Goal: Task Accomplishment & Management: Use online tool/utility

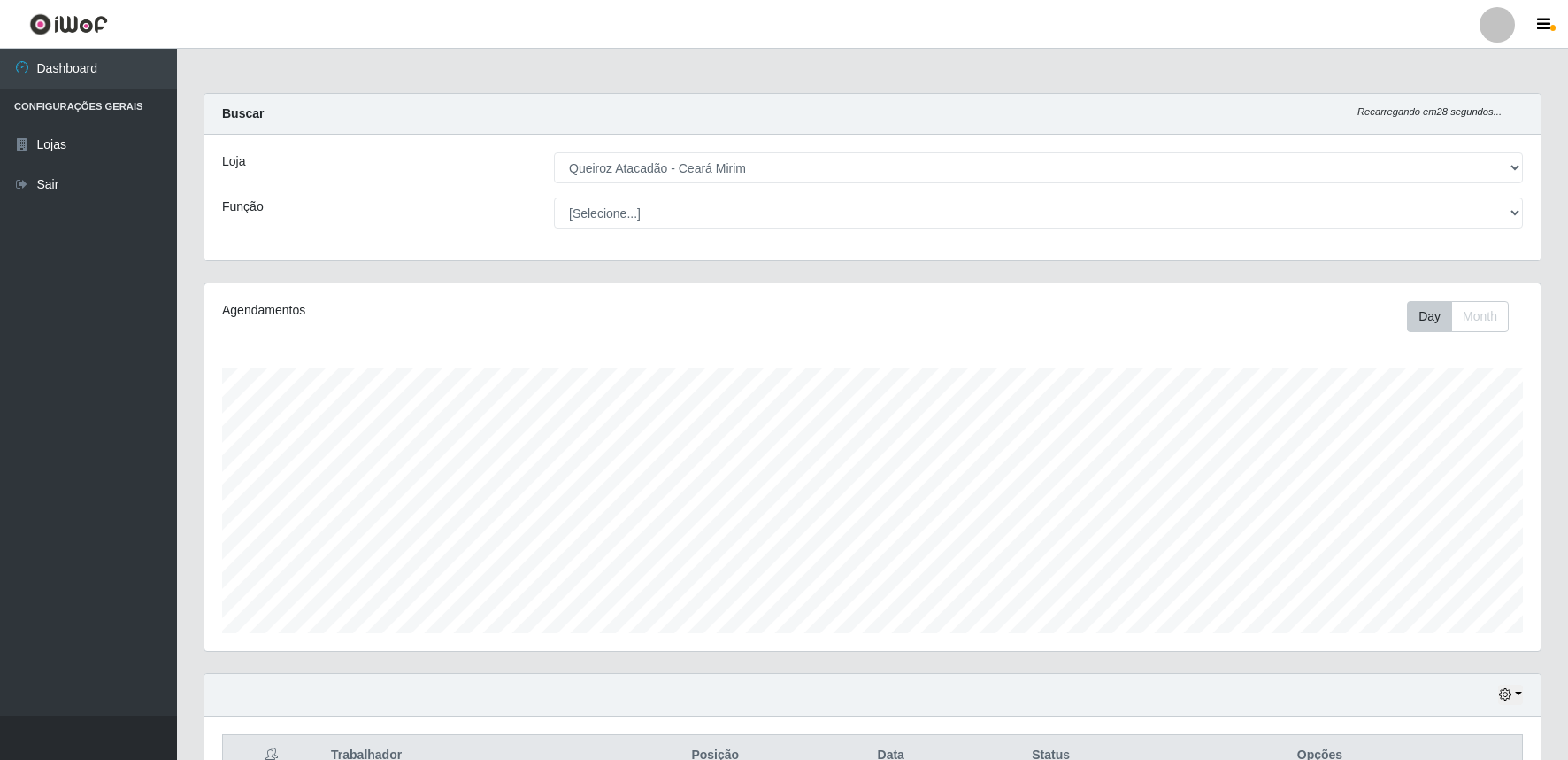
select select "465"
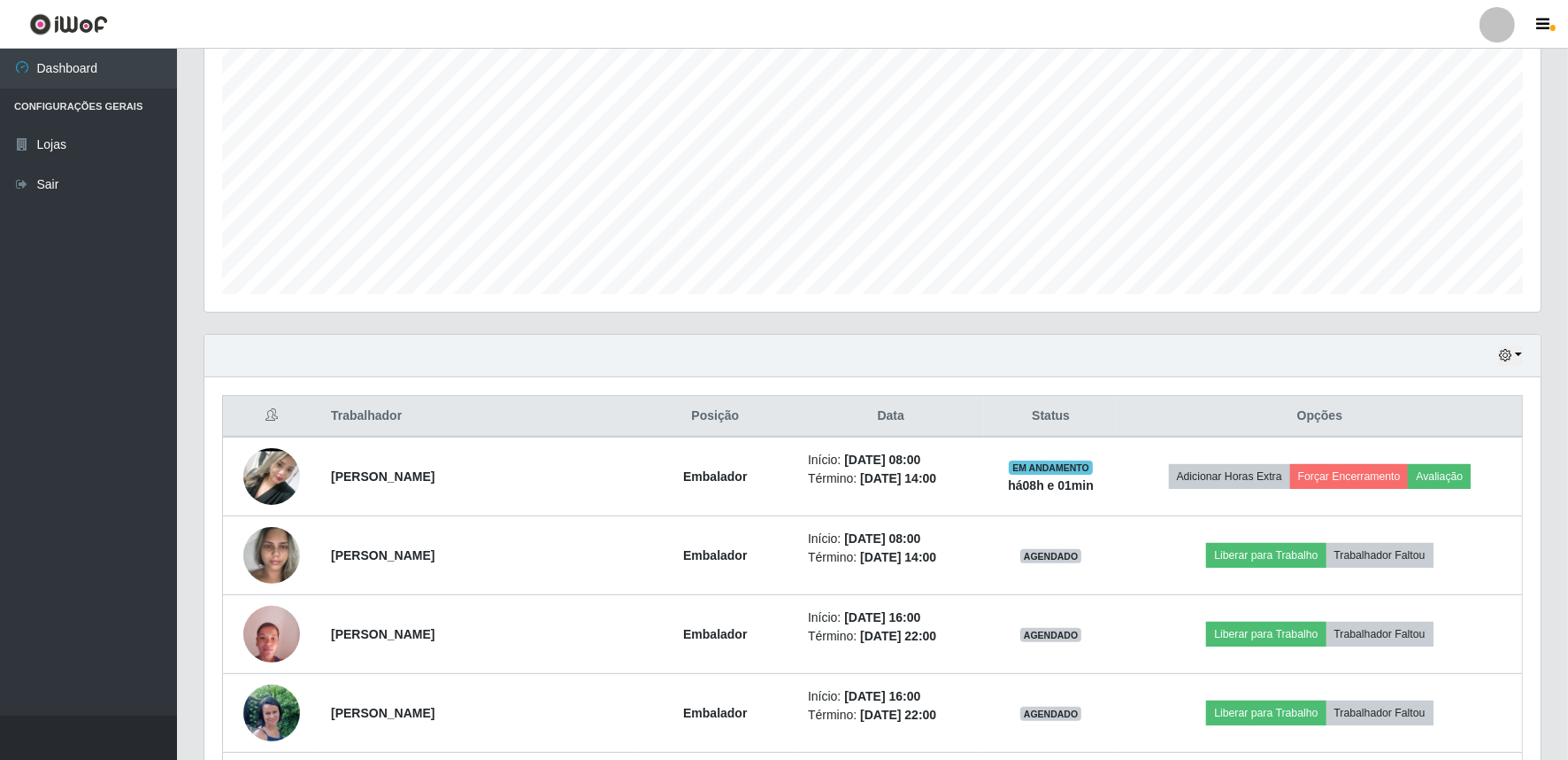
scroll to position [367, 1337]
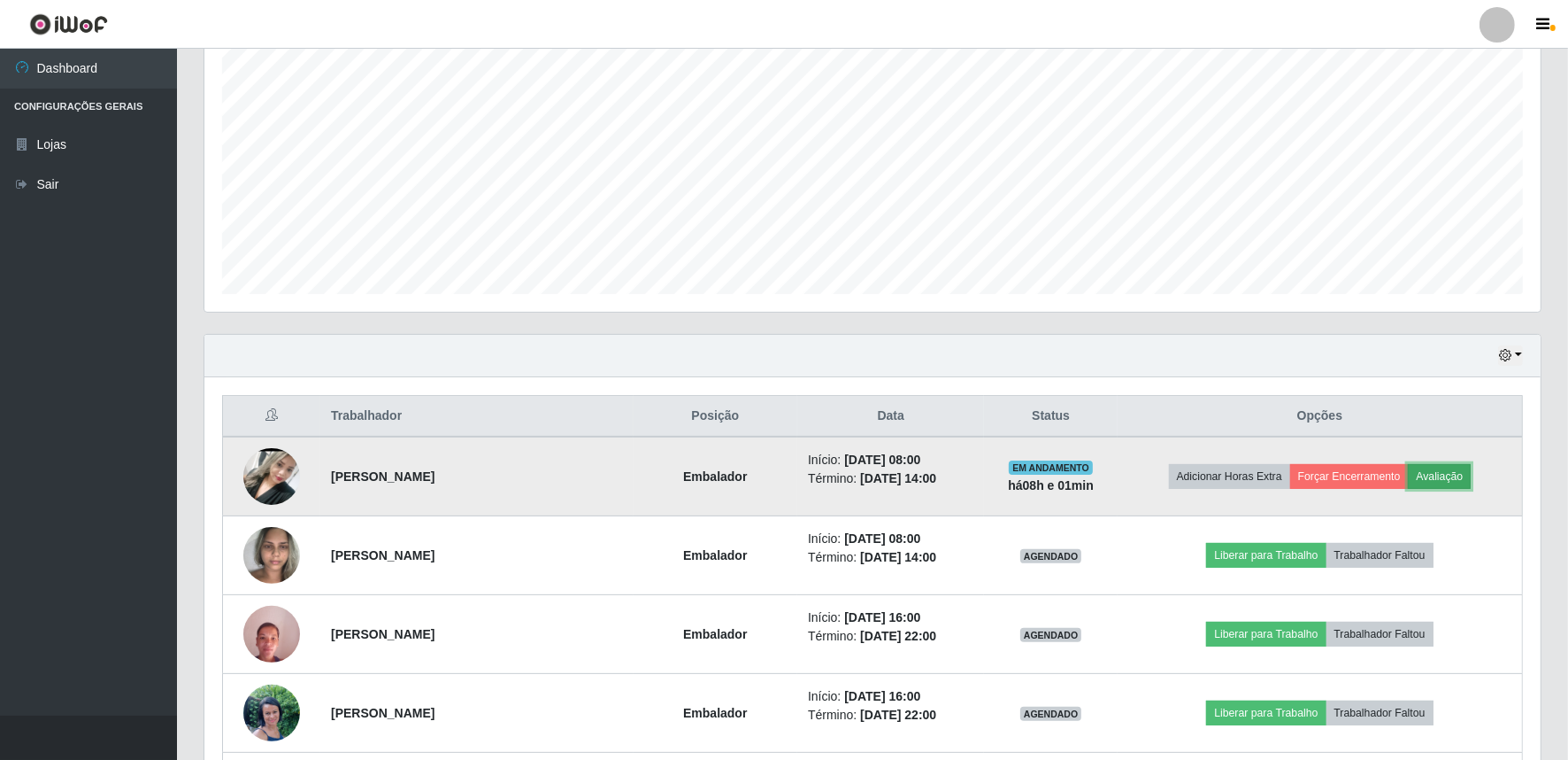
click at [1452, 478] on button "Avaliação" at bounding box center [1439, 476] width 63 height 24
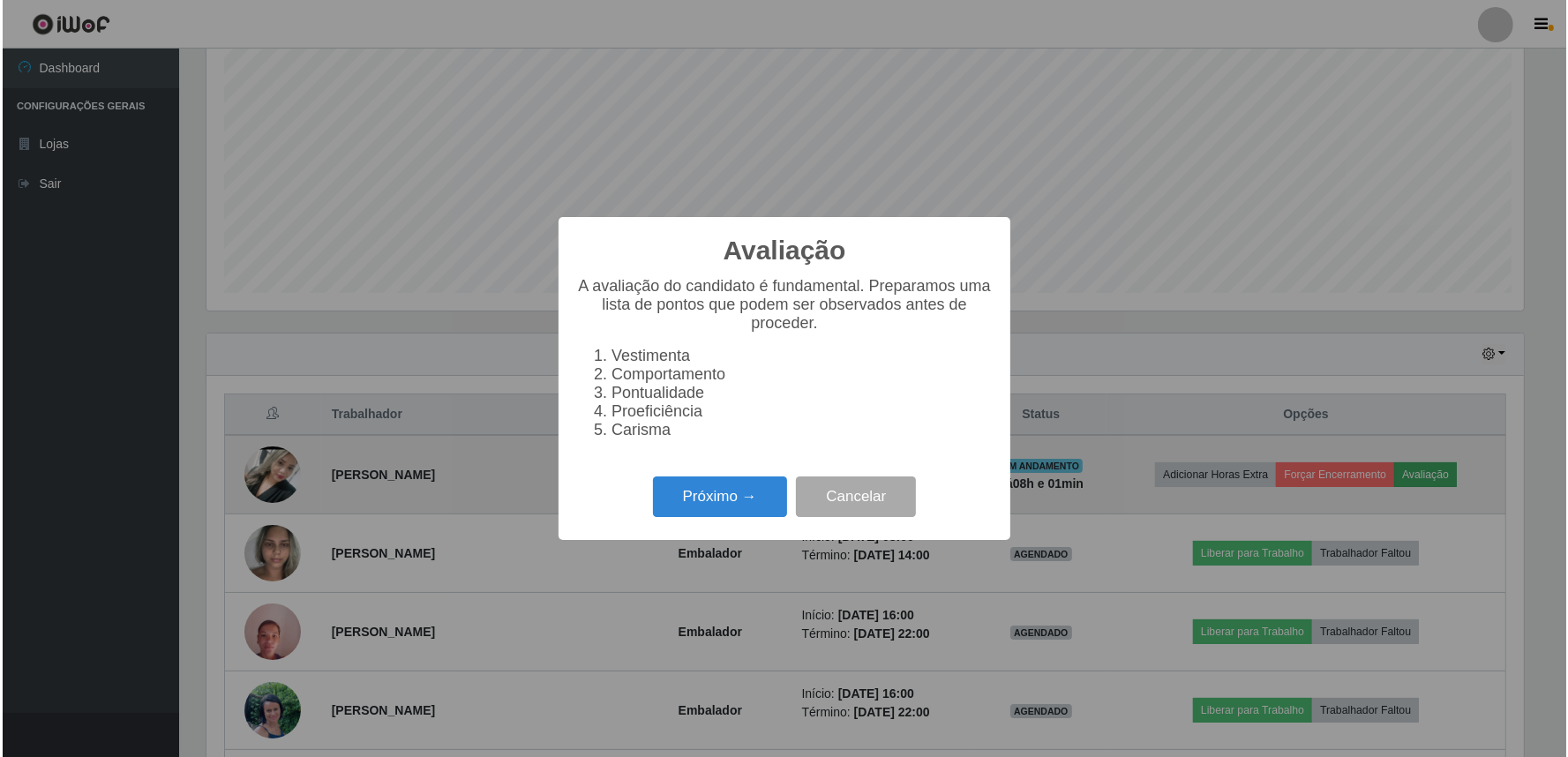
scroll to position [365, 1322]
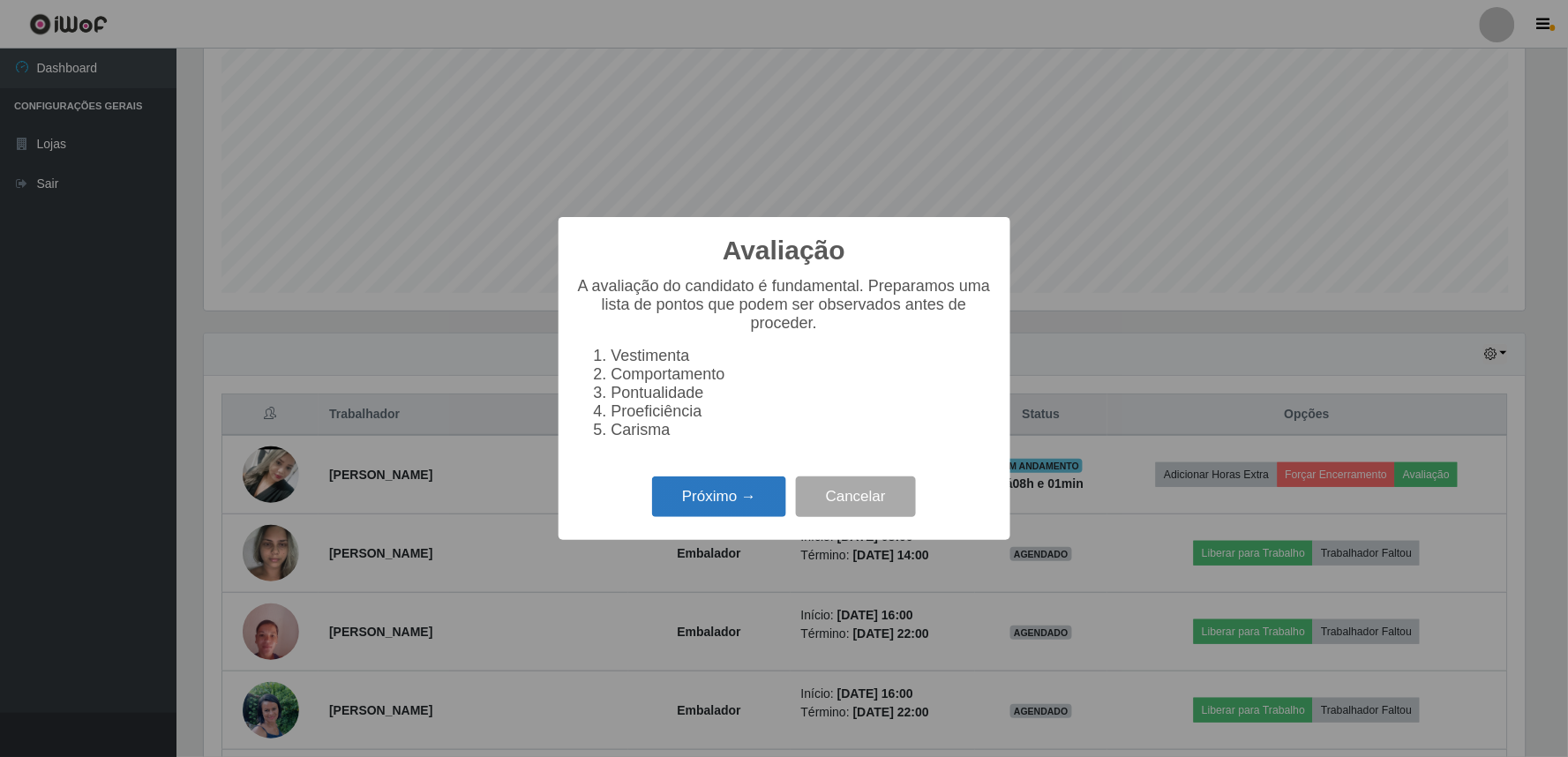
click at [706, 500] on button "Próximo →" at bounding box center [719, 497] width 134 height 41
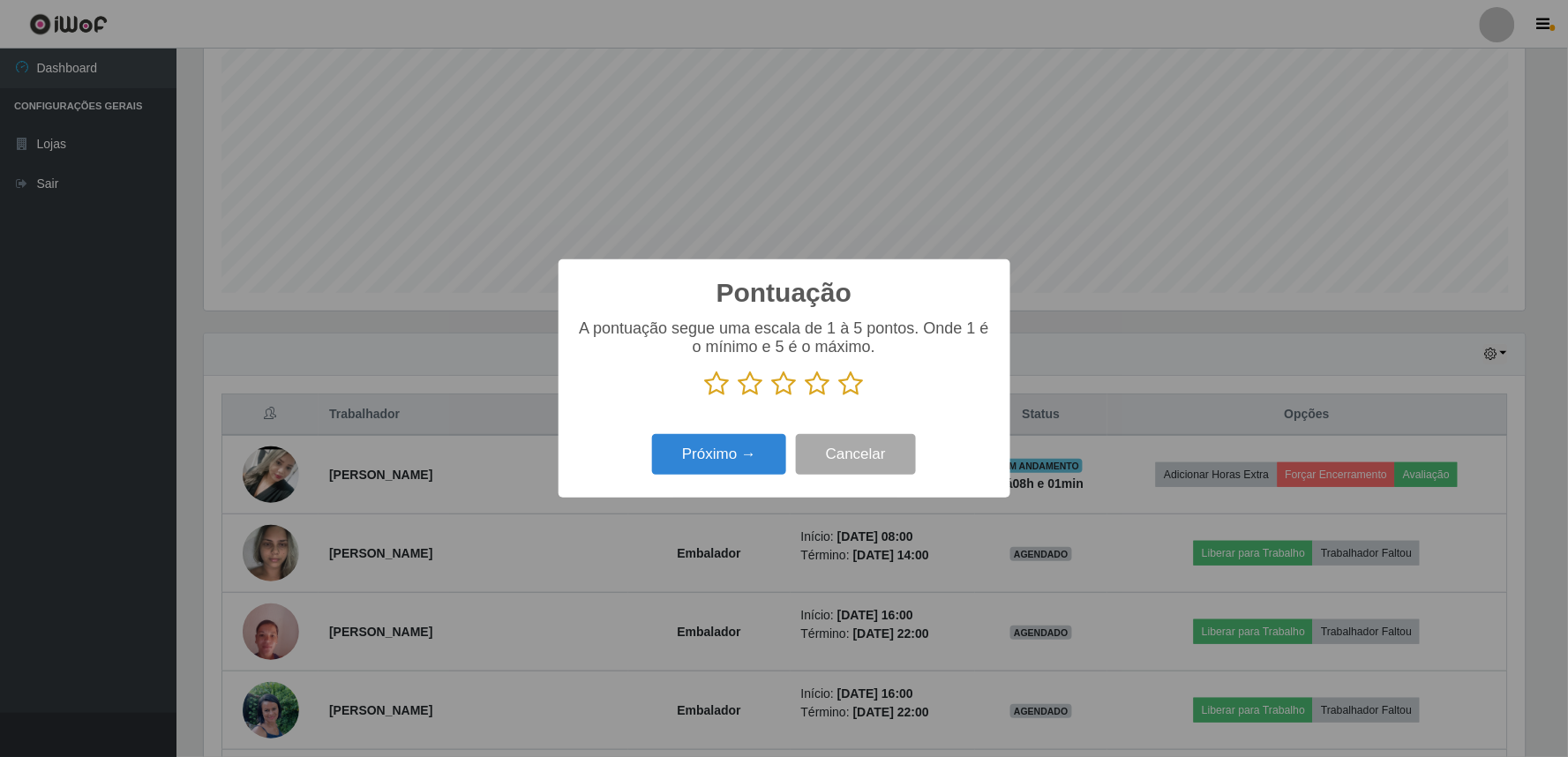
scroll to position [881773, 881153]
click at [815, 386] on icon at bounding box center [818, 383] width 24 height 26
click at [806, 397] on input "radio" at bounding box center [806, 397] width 0 height 0
click at [715, 454] on button "Próximo →" at bounding box center [719, 454] width 134 height 41
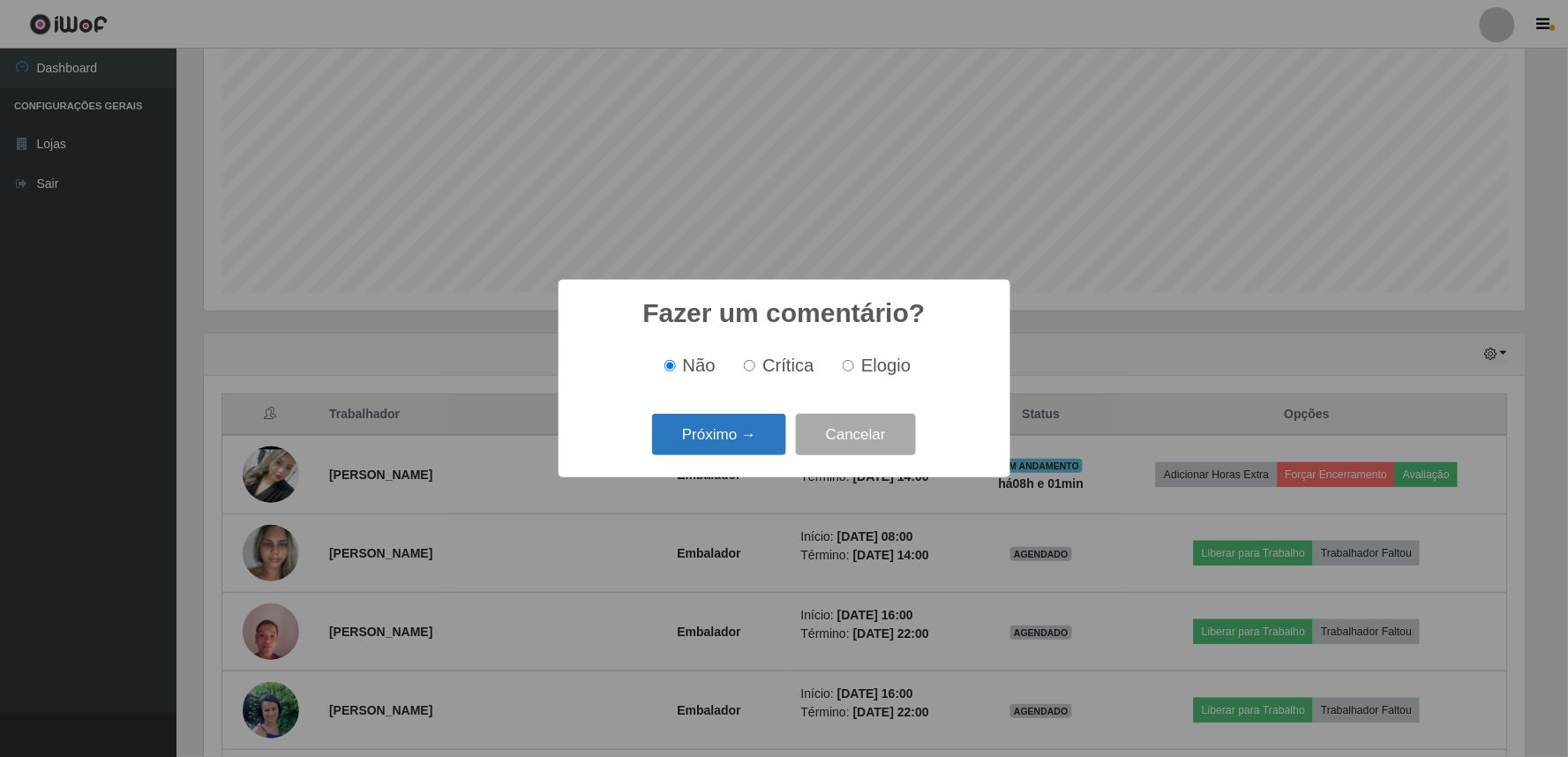
click at [754, 426] on button "Próximo →" at bounding box center [719, 435] width 134 height 41
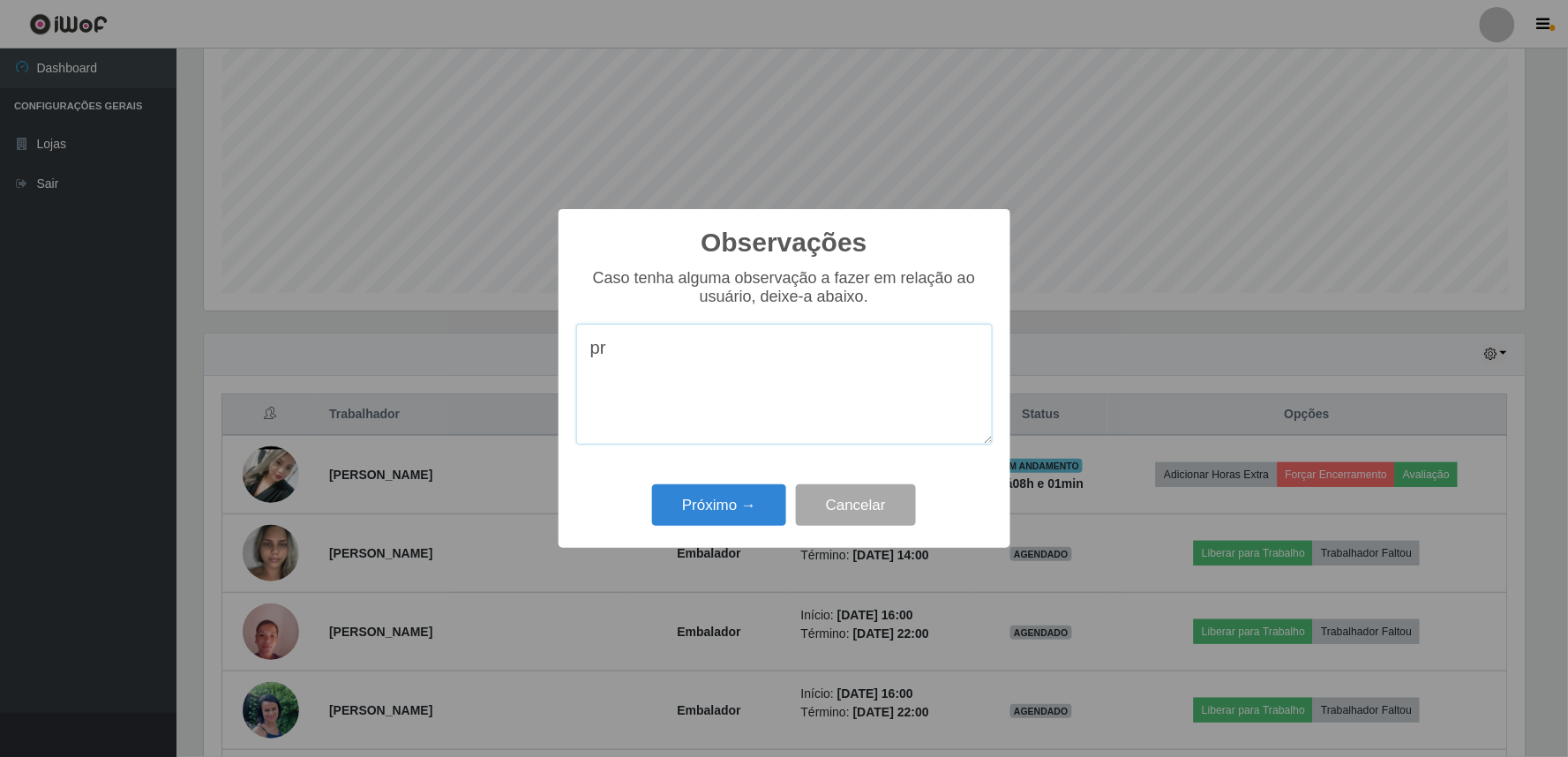
type textarea "p"
type textarea "eficiente"
click at [750, 514] on button "Próximo →" at bounding box center [719, 505] width 134 height 41
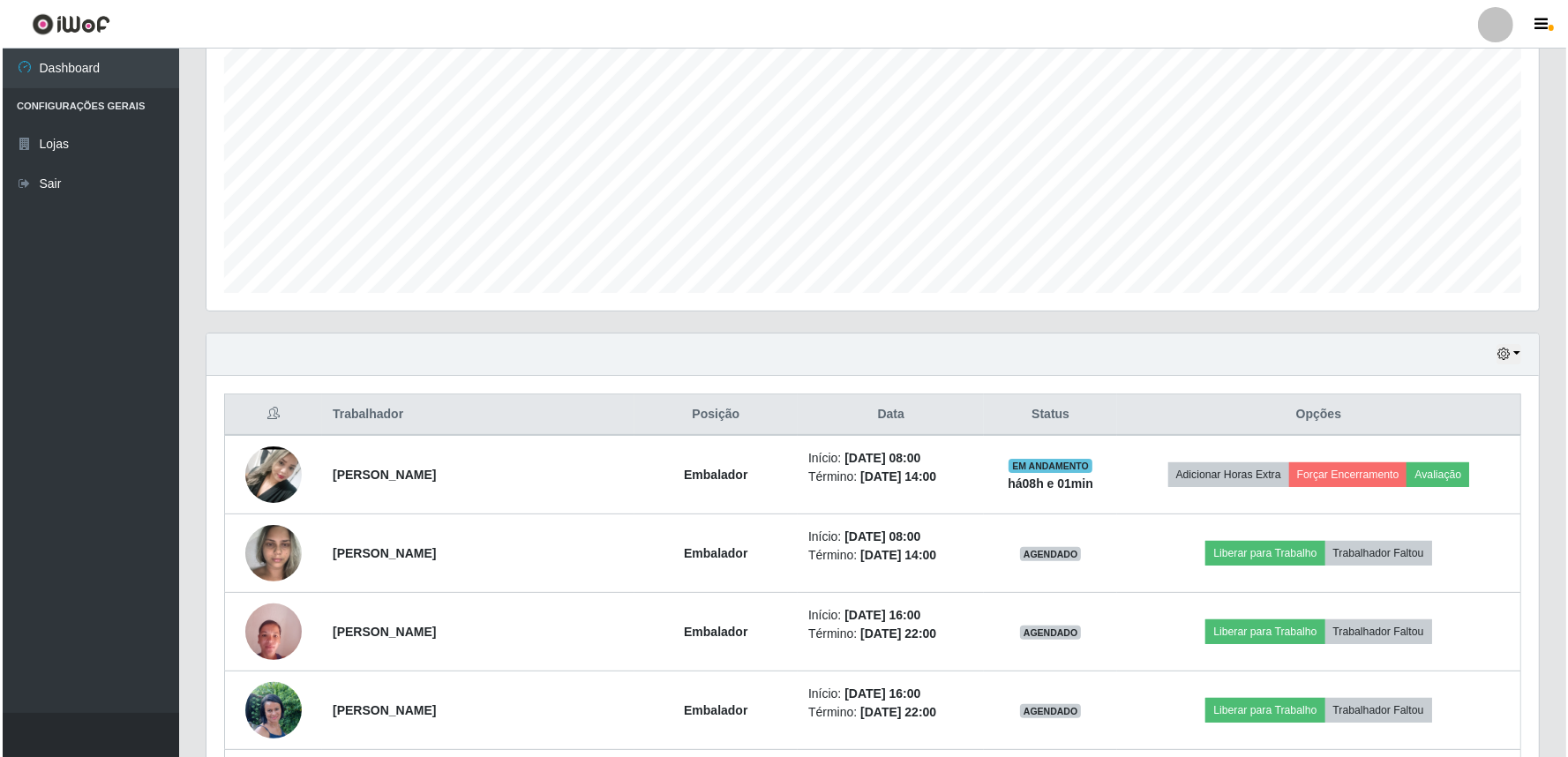
scroll to position [365, 1333]
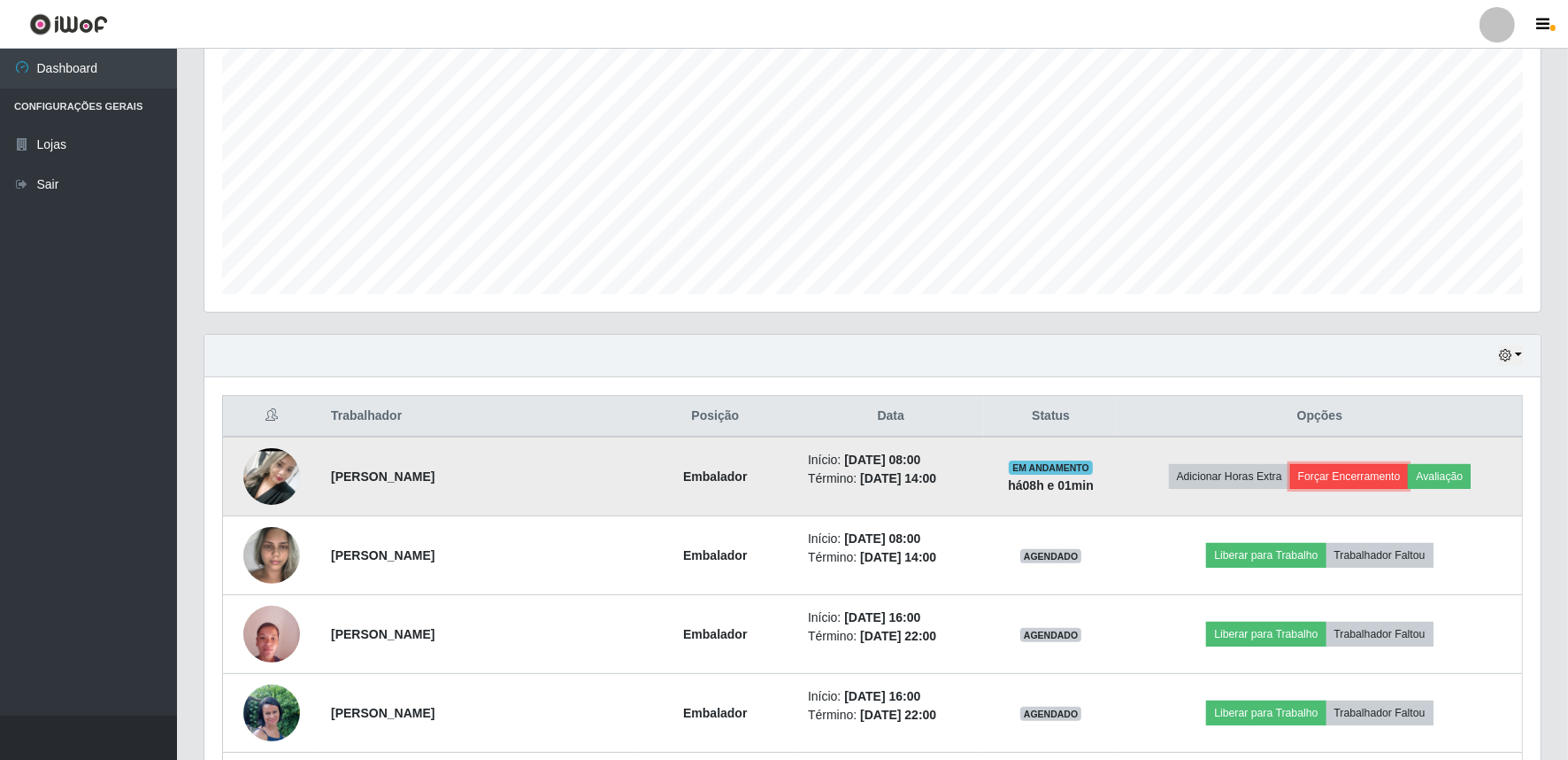
click at [1368, 476] on button "Forçar Encerramento" at bounding box center [1350, 476] width 118 height 24
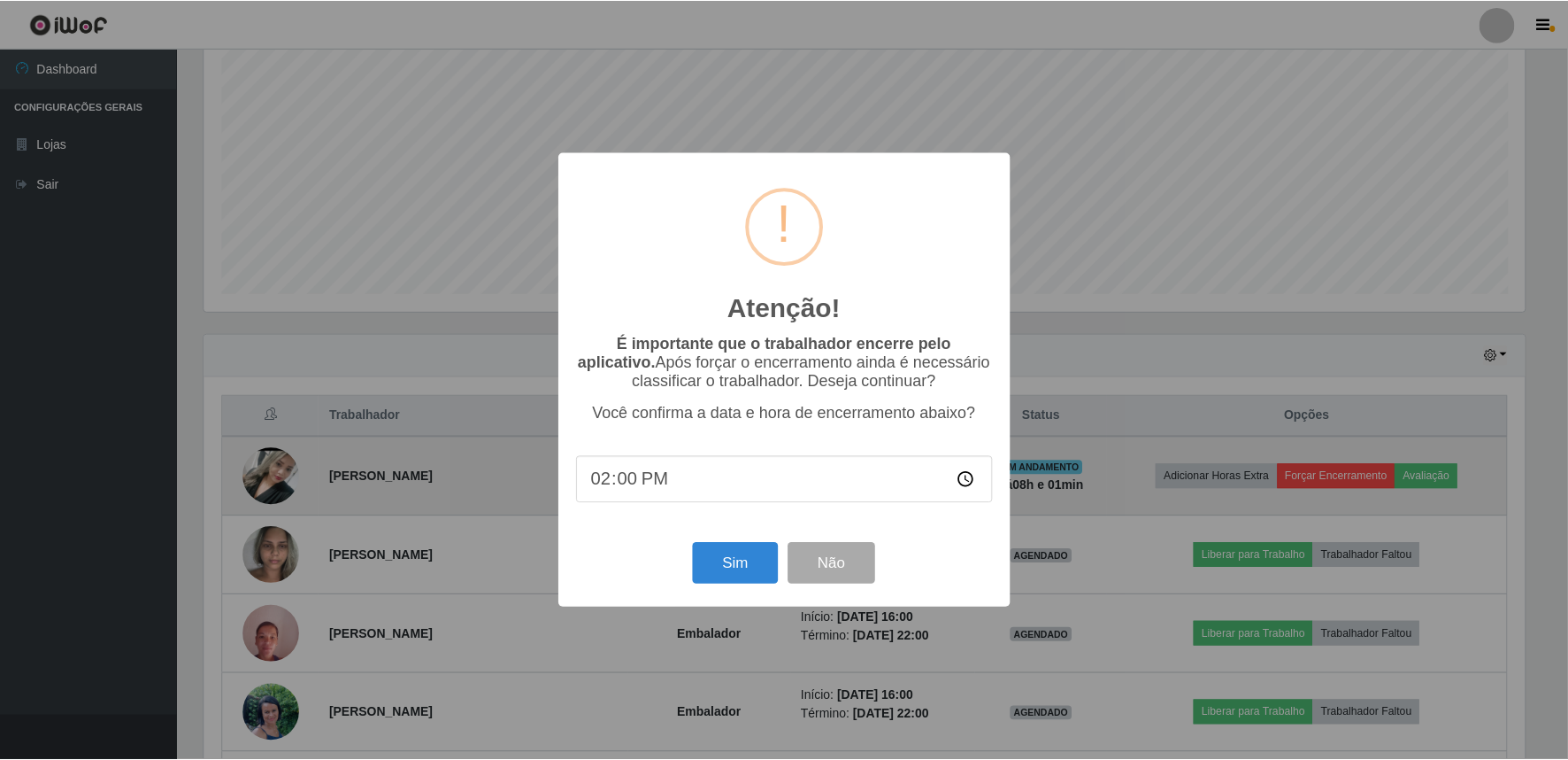
scroll to position [367, 1325]
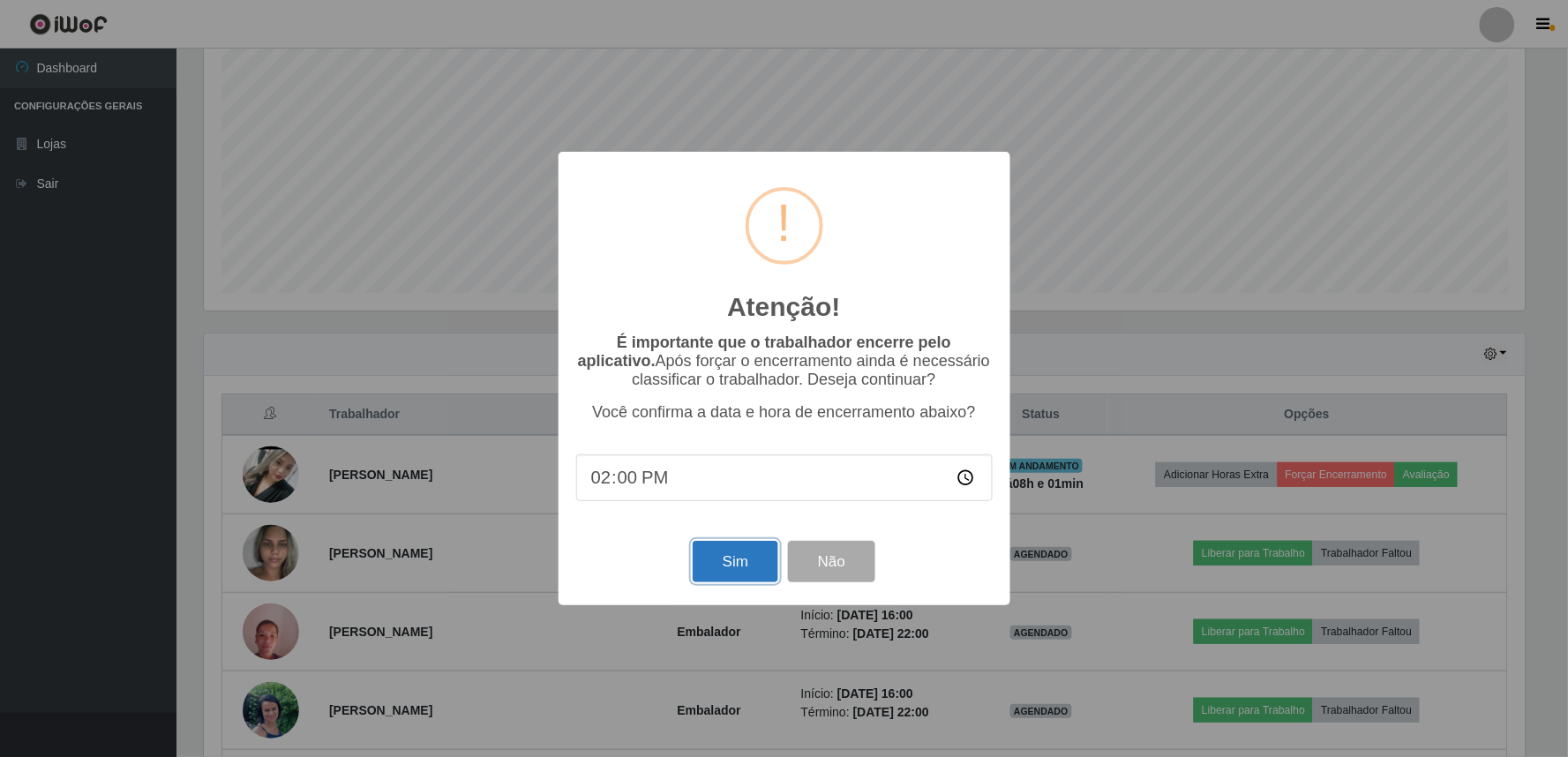
click at [746, 571] on button "Sim" at bounding box center [735, 561] width 85 height 41
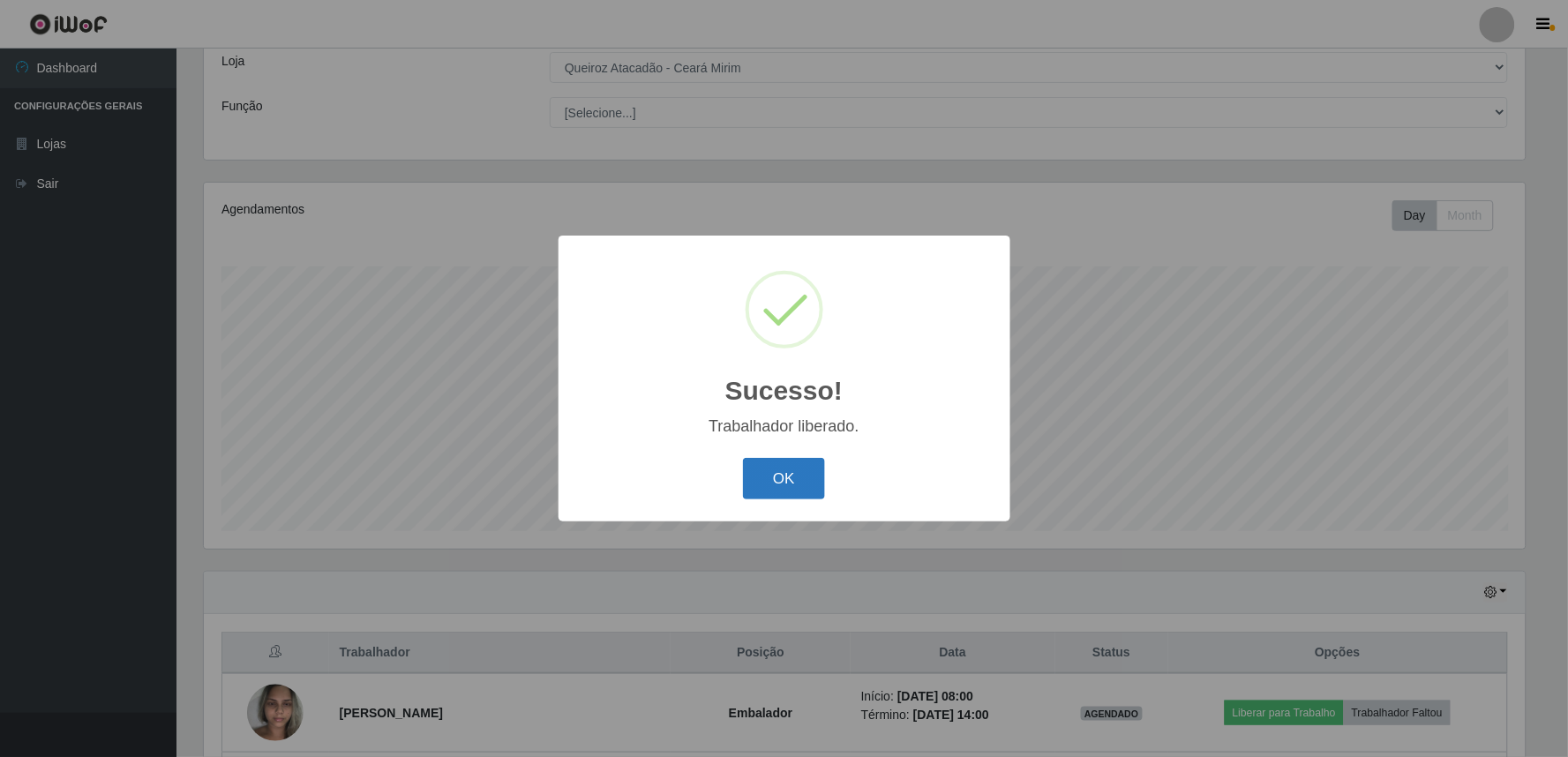
click at [788, 486] on button "OK" at bounding box center [784, 479] width 82 height 41
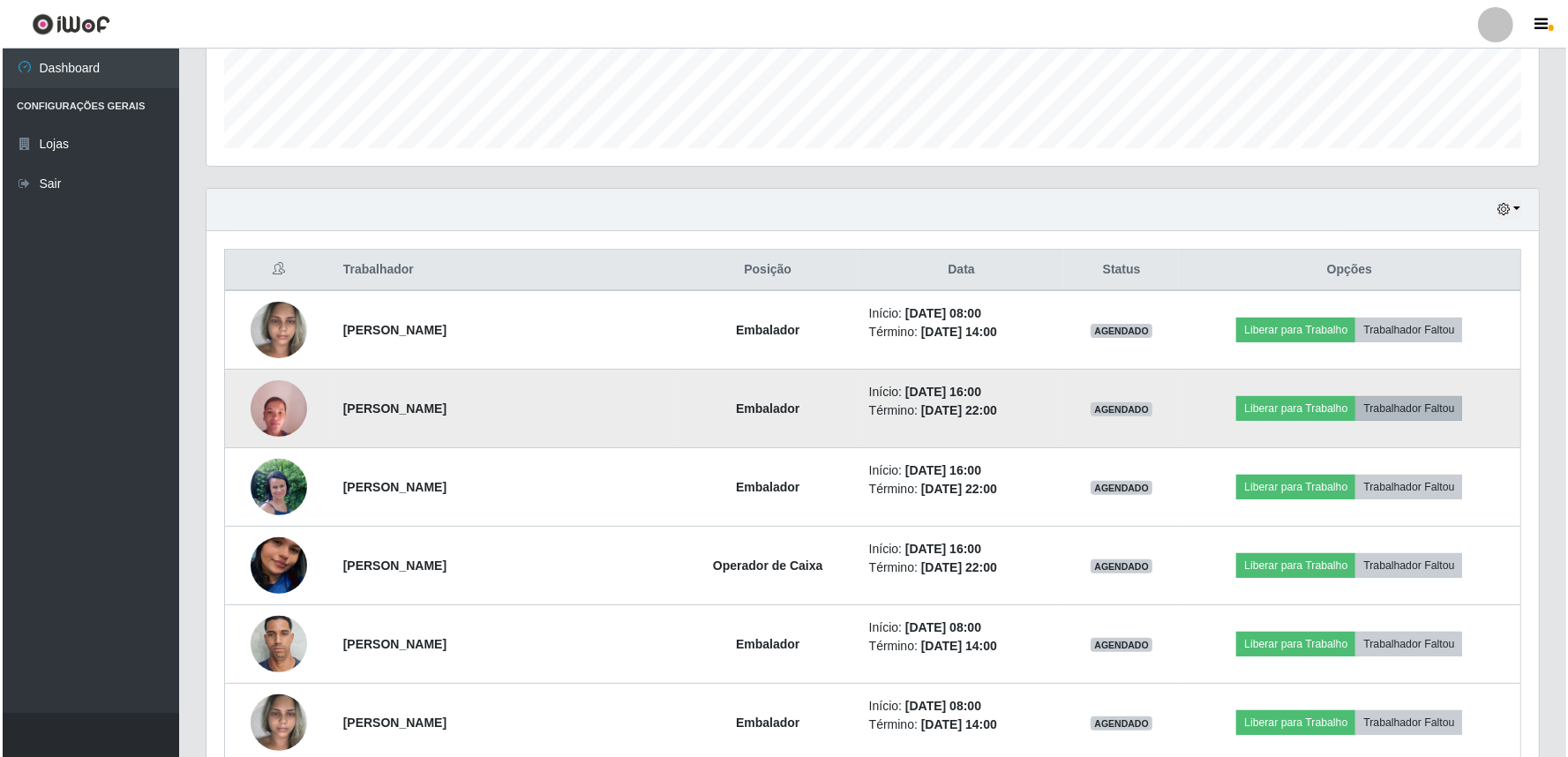
scroll to position [491, 0]
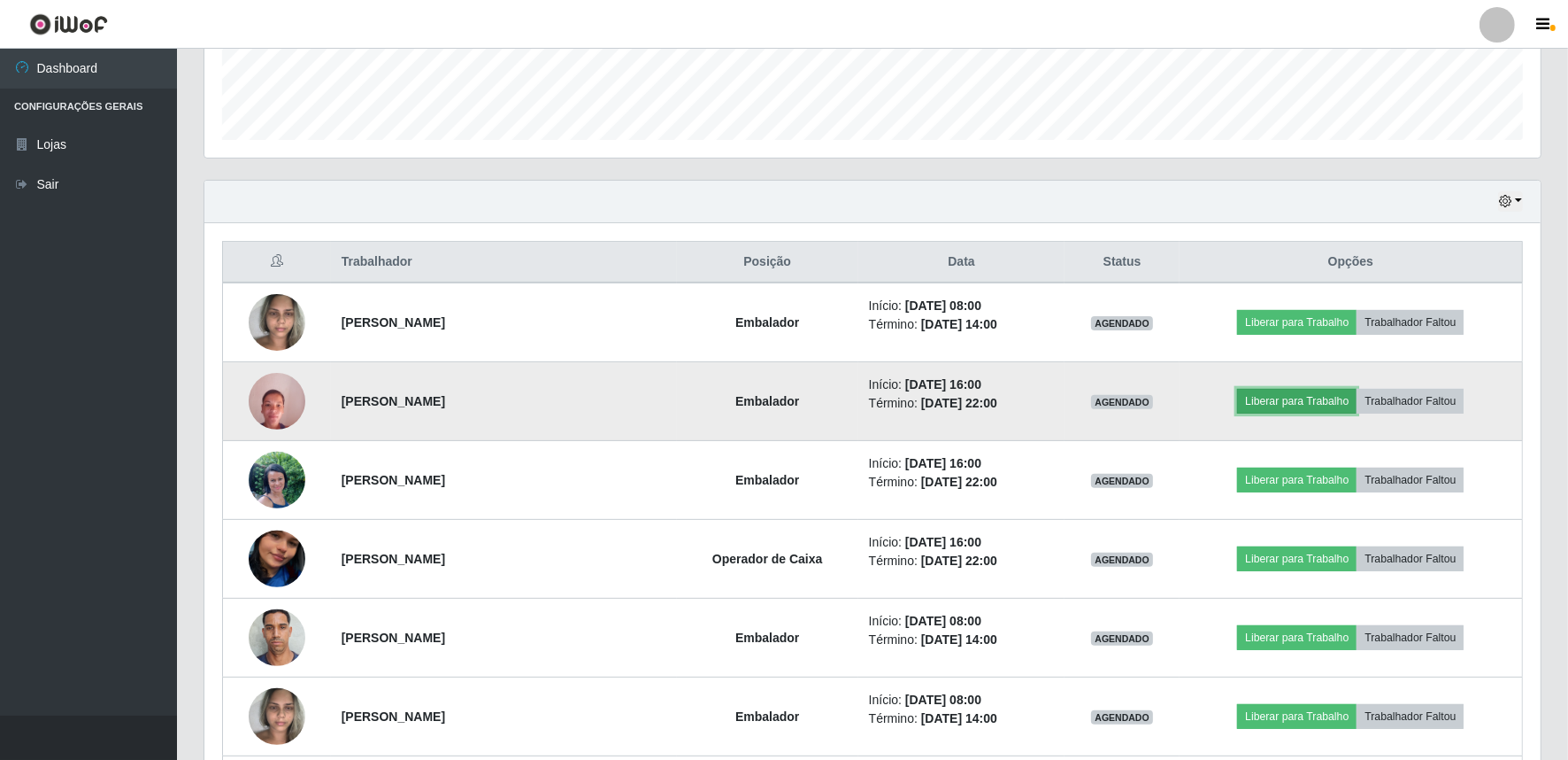
click at [1277, 407] on button "Liberar para Trabalho" at bounding box center [1296, 401] width 119 height 24
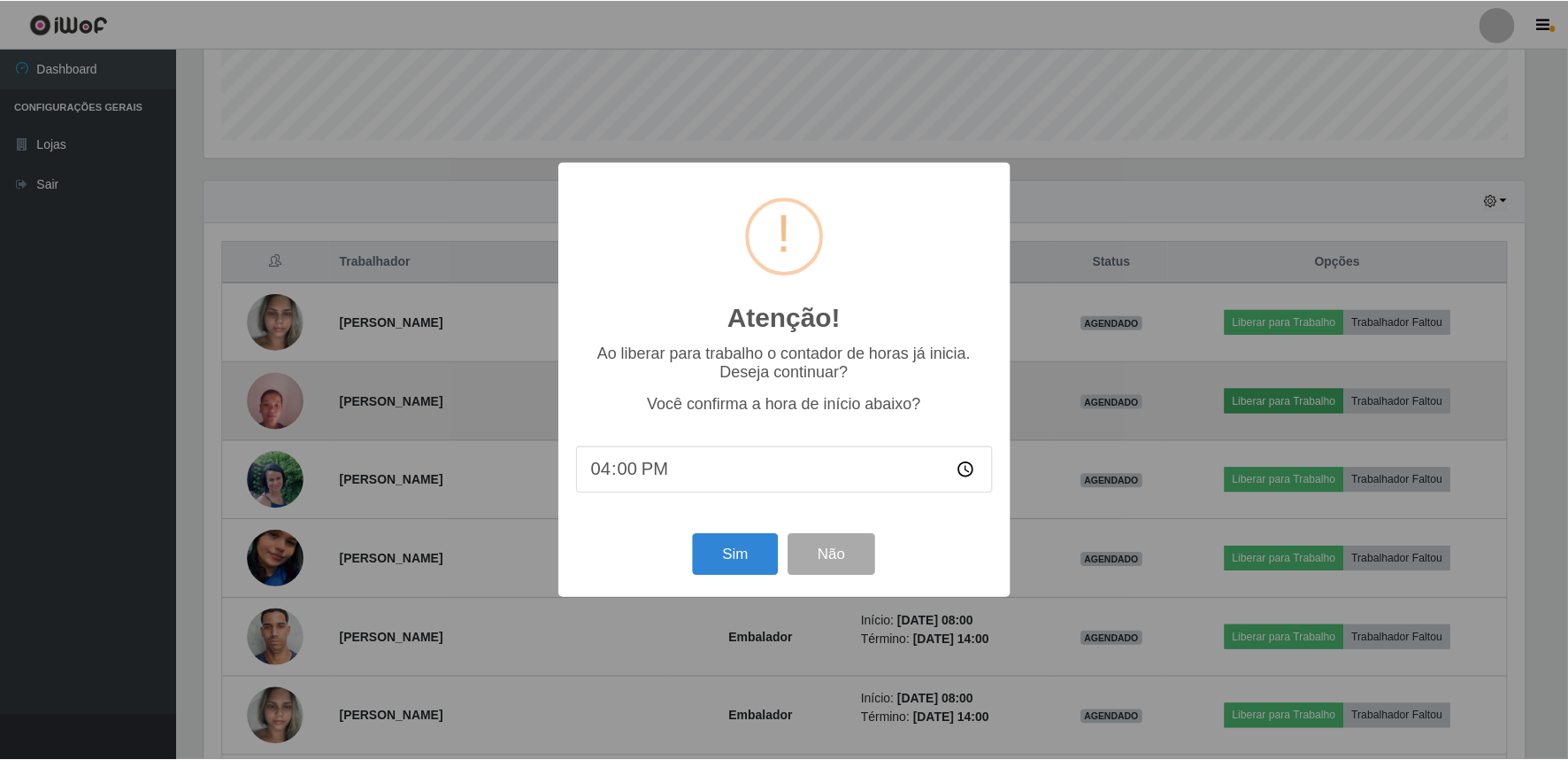
scroll to position [367, 1325]
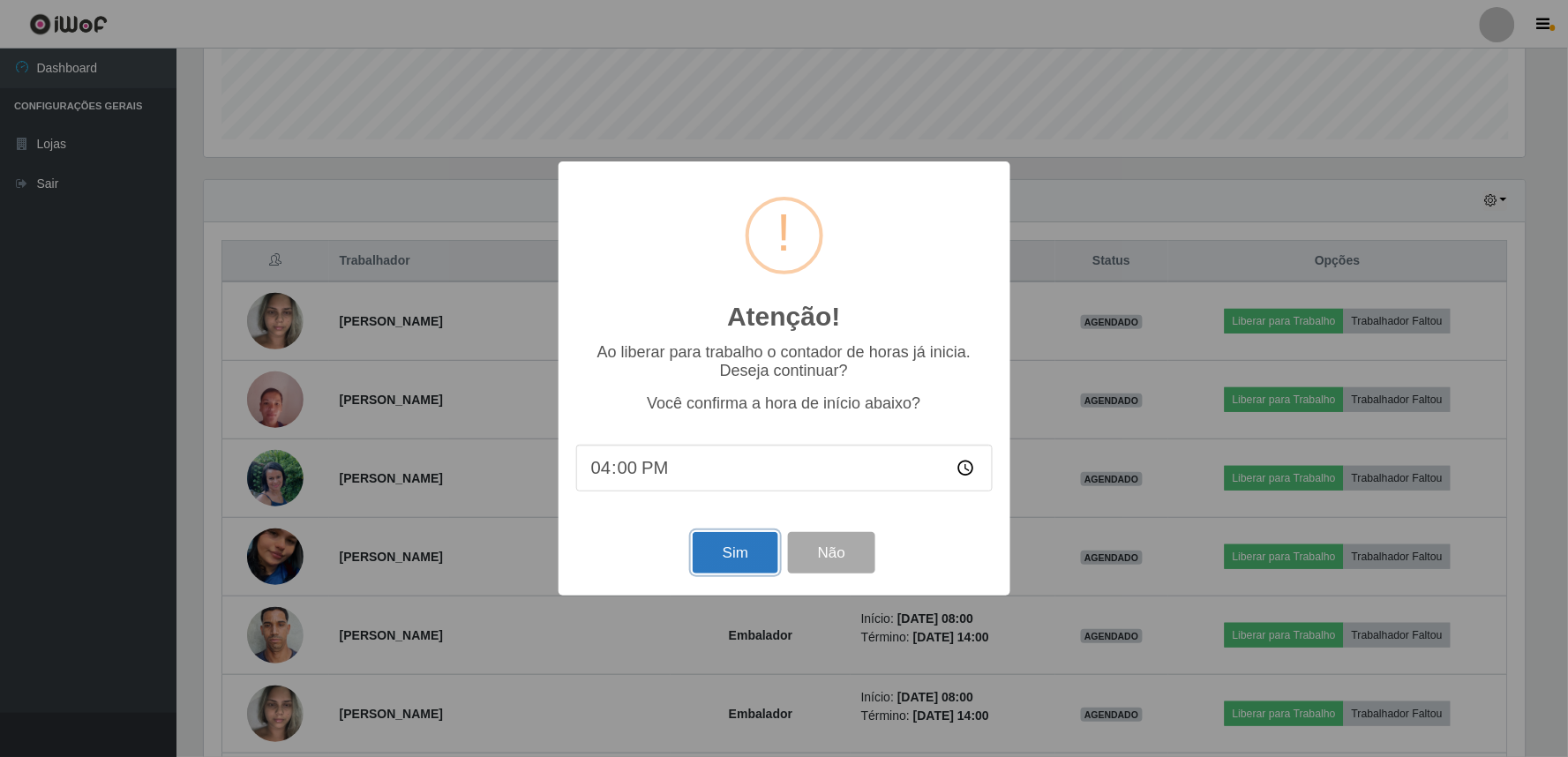
click at [734, 553] on button "Sim" at bounding box center [735, 553] width 85 height 41
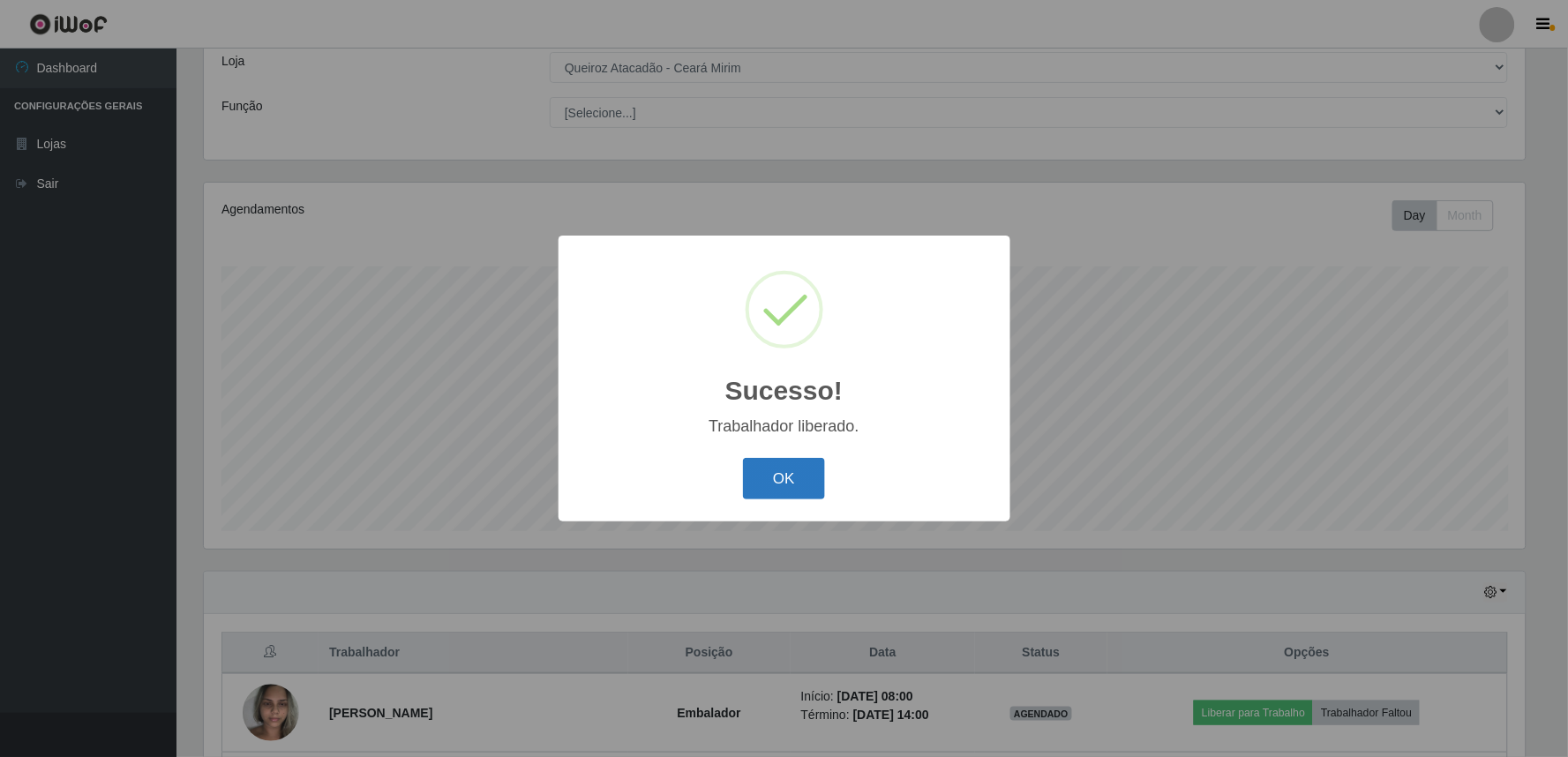
click at [806, 482] on button "OK" at bounding box center [784, 479] width 82 height 41
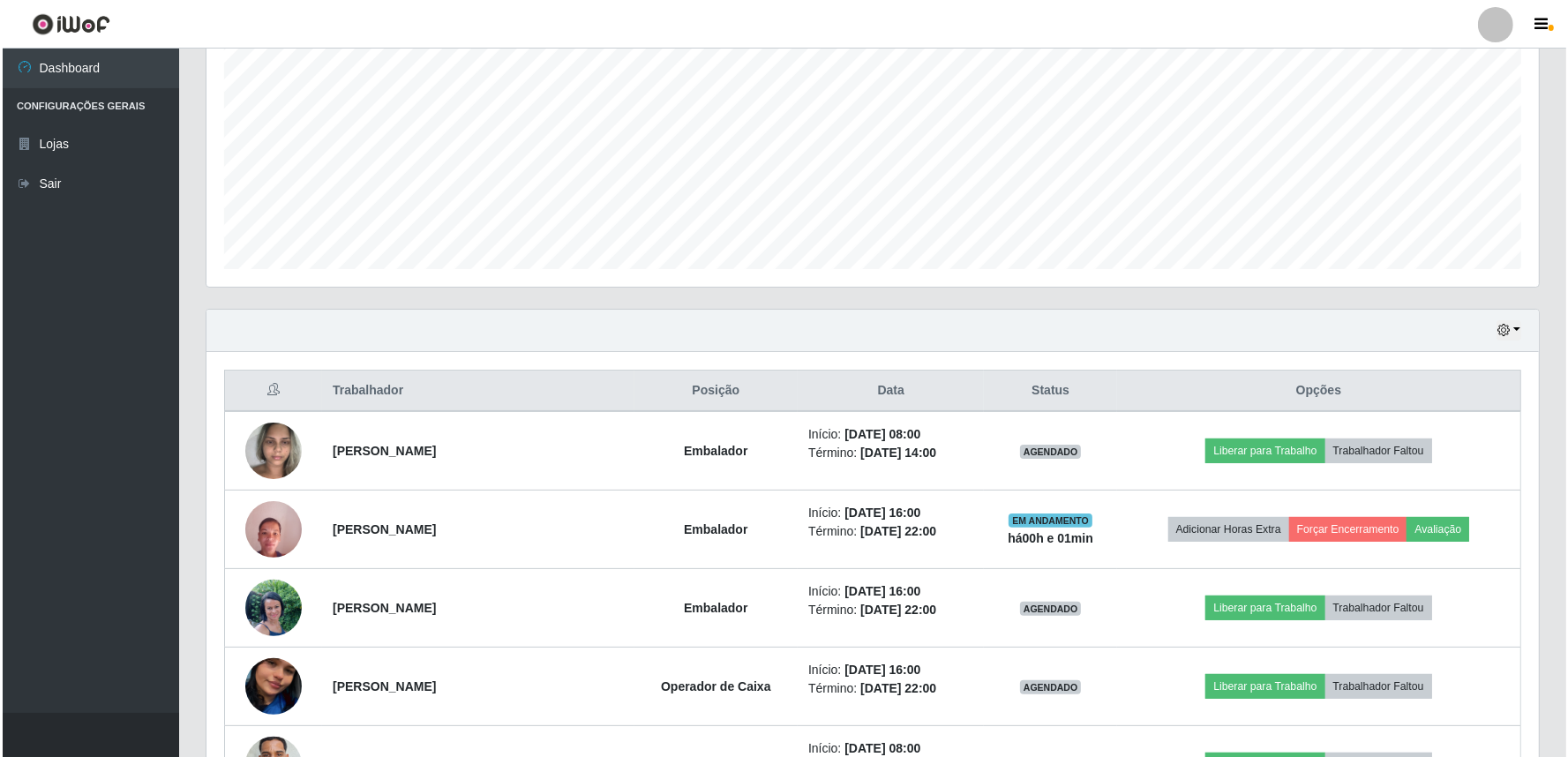
scroll to position [0, 0]
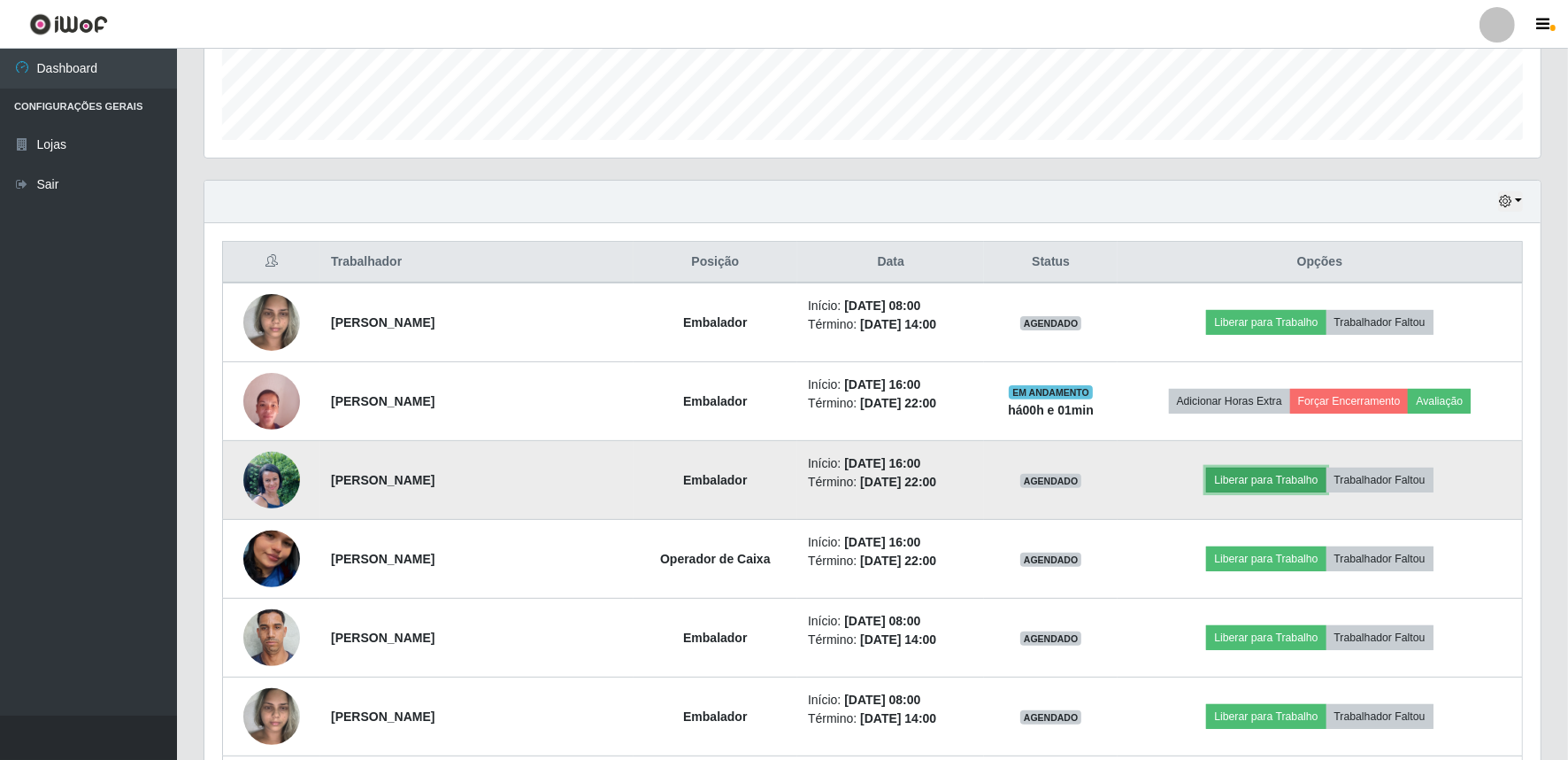
click at [1247, 483] on button "Liberar para Trabalho" at bounding box center [1265, 480] width 119 height 24
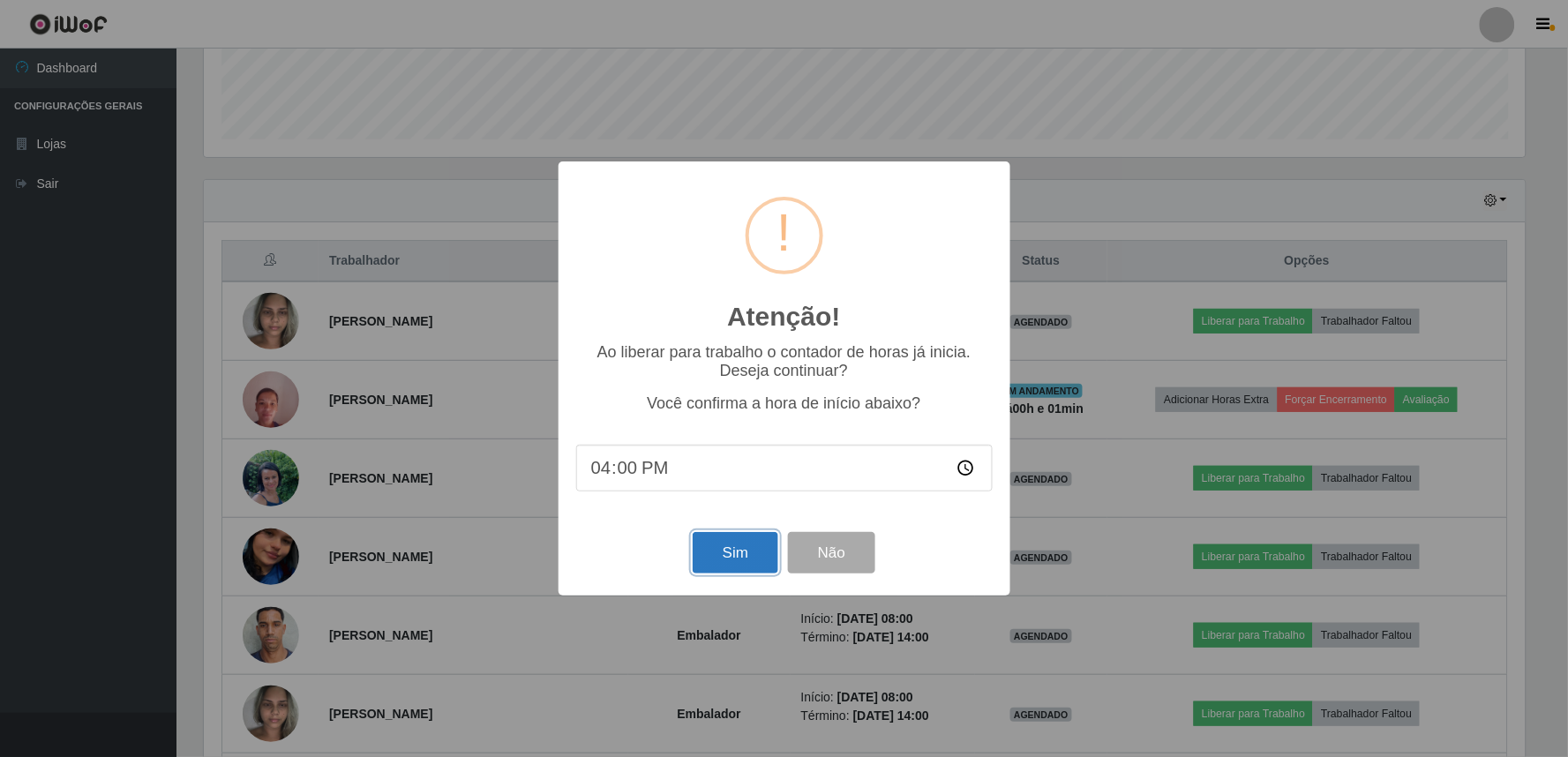
click at [720, 538] on button "Sim" at bounding box center [735, 553] width 85 height 41
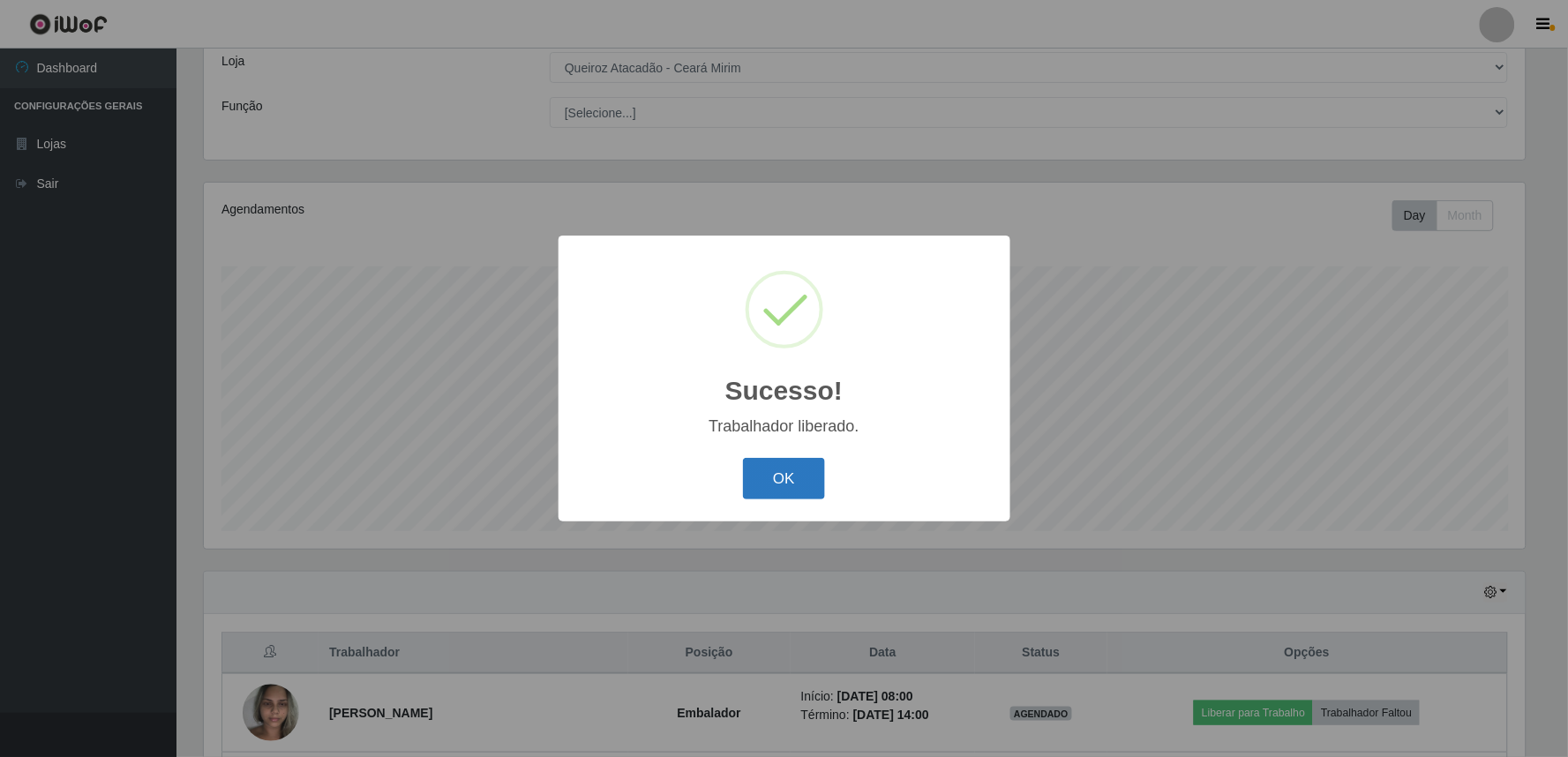
click at [791, 482] on button "OK" at bounding box center [784, 479] width 82 height 41
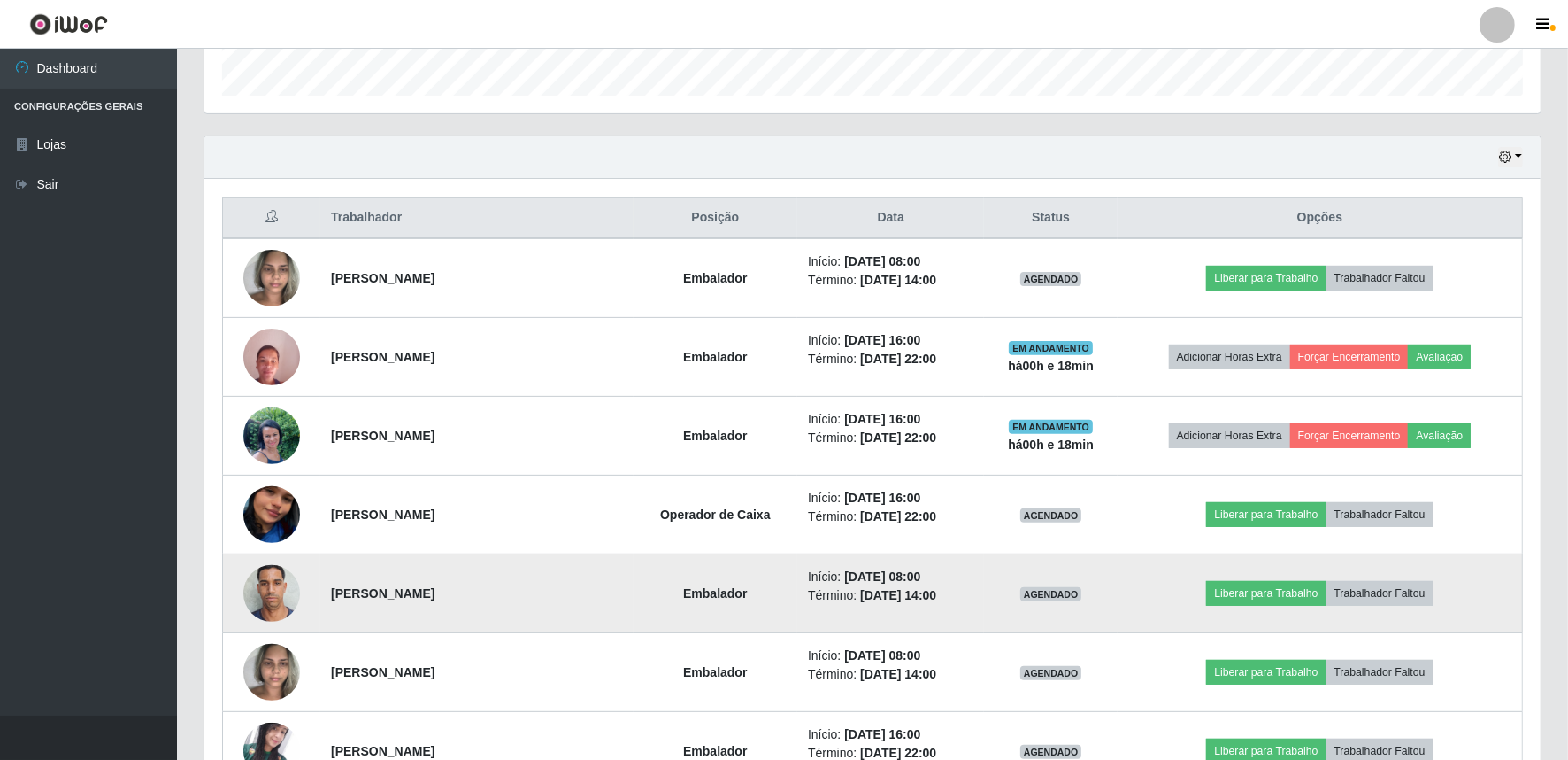
scroll to position [493, 0]
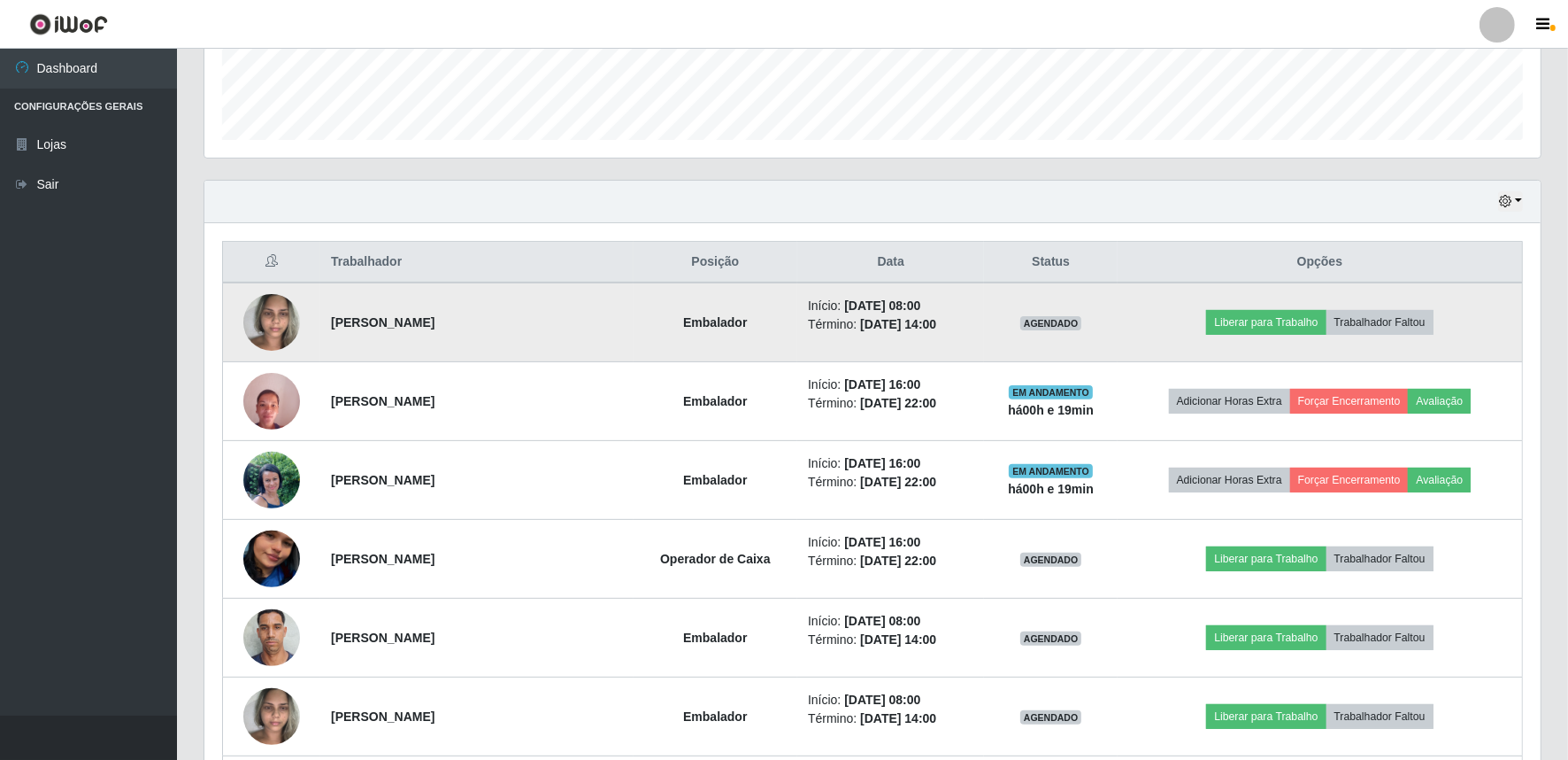
click at [275, 333] on img at bounding box center [272, 322] width 56 height 75
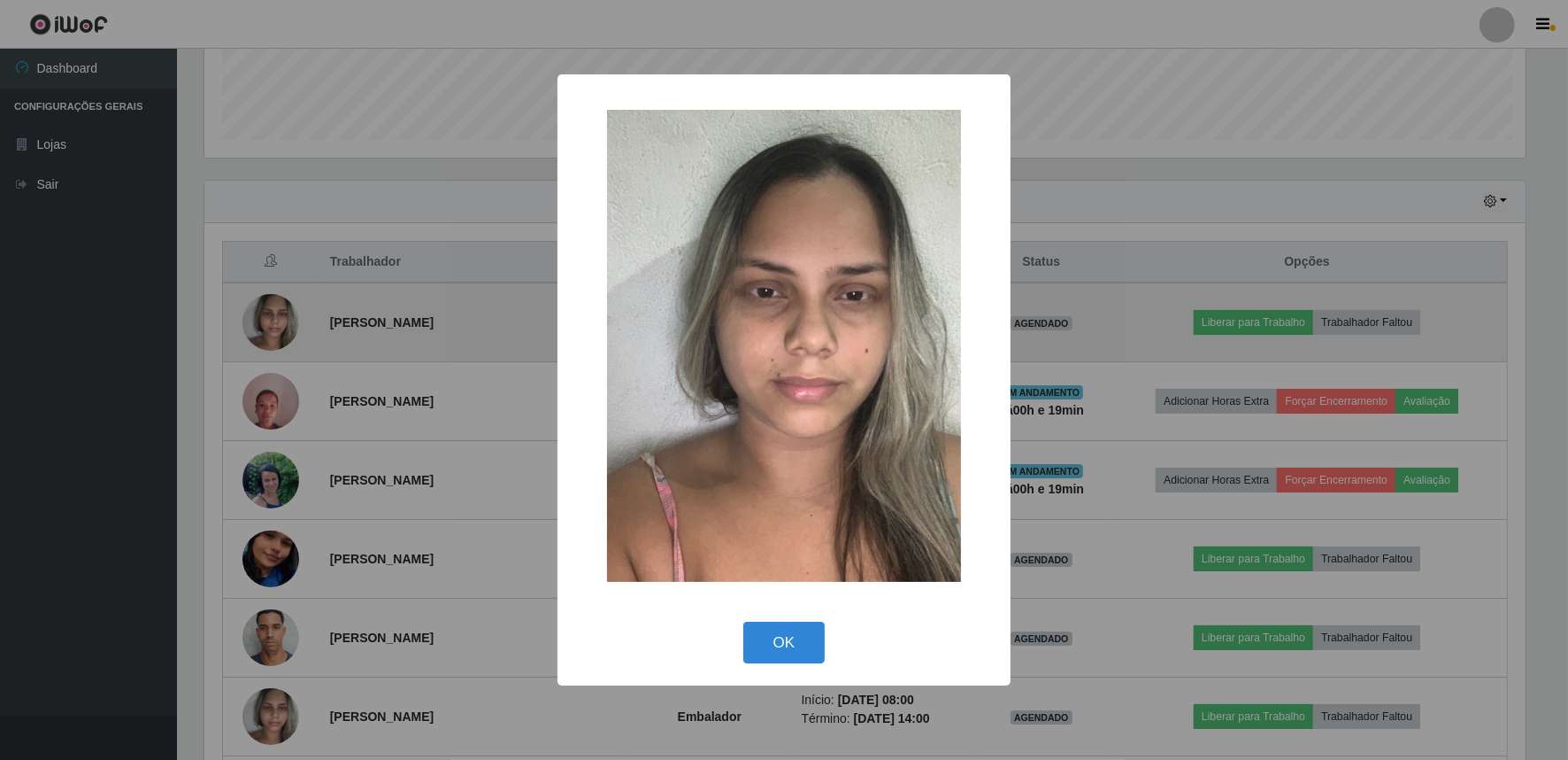
scroll to position [367, 1325]
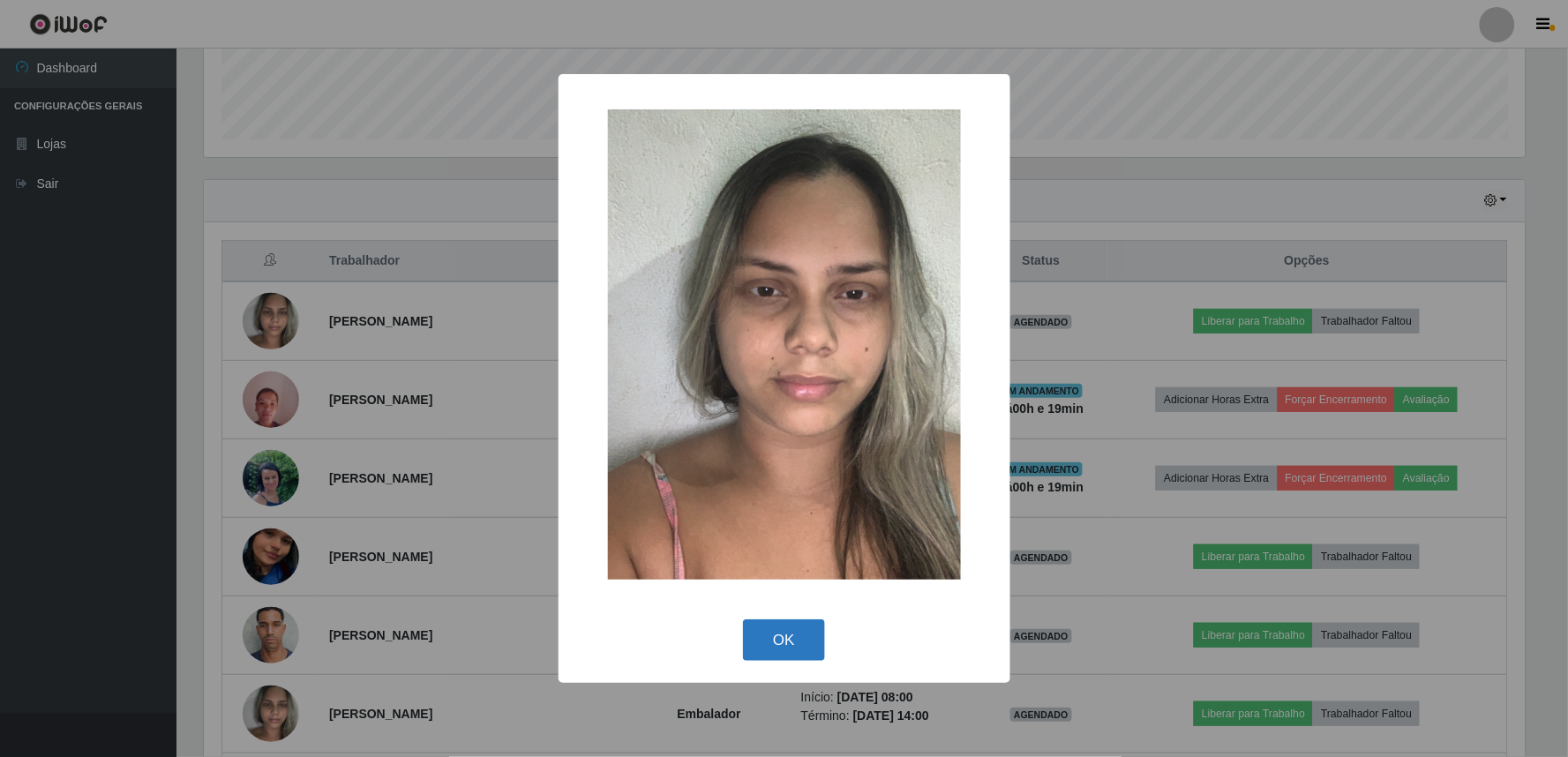
click at [781, 637] on button "OK" at bounding box center [784, 640] width 82 height 41
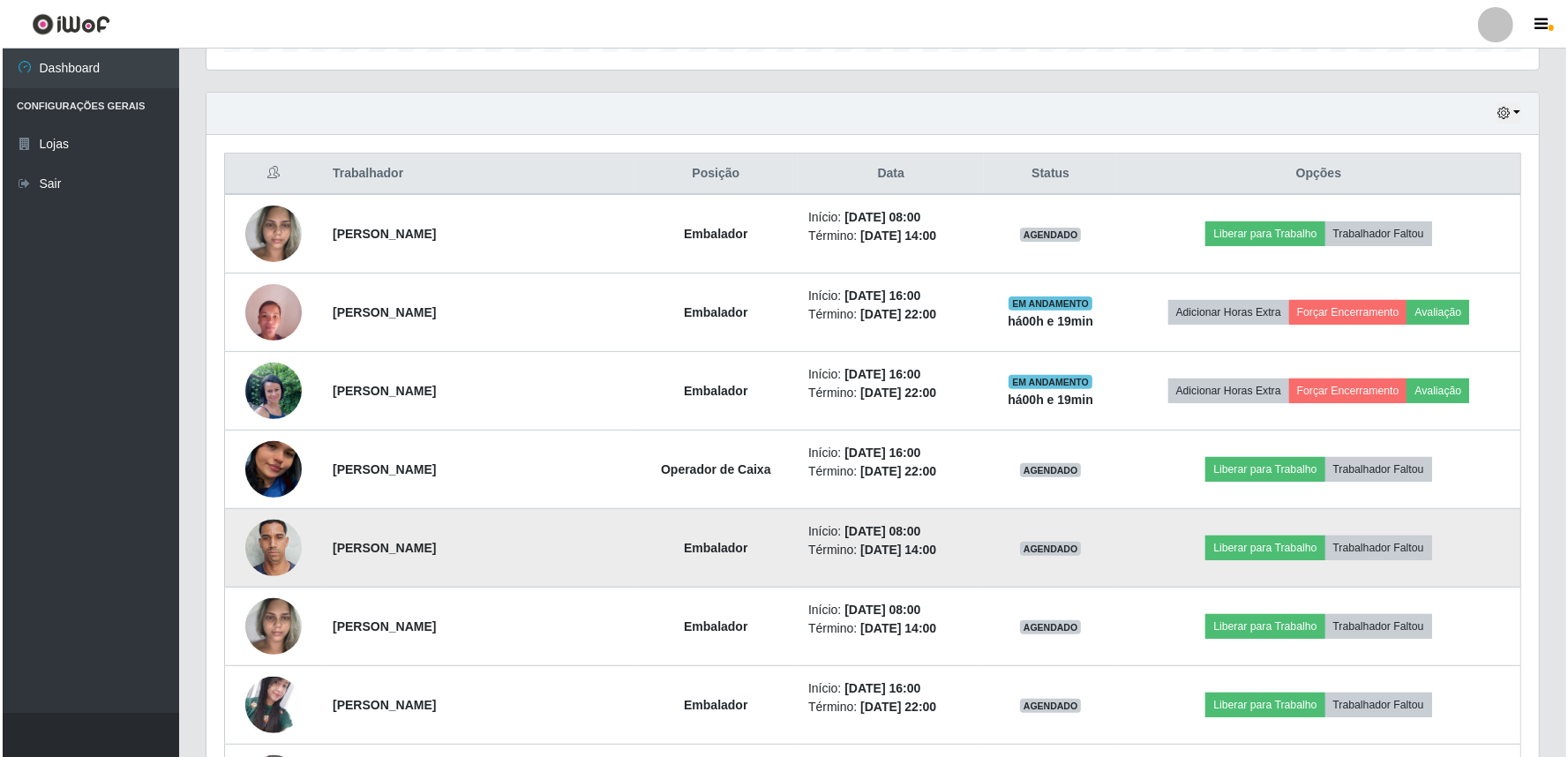
scroll to position [622, 0]
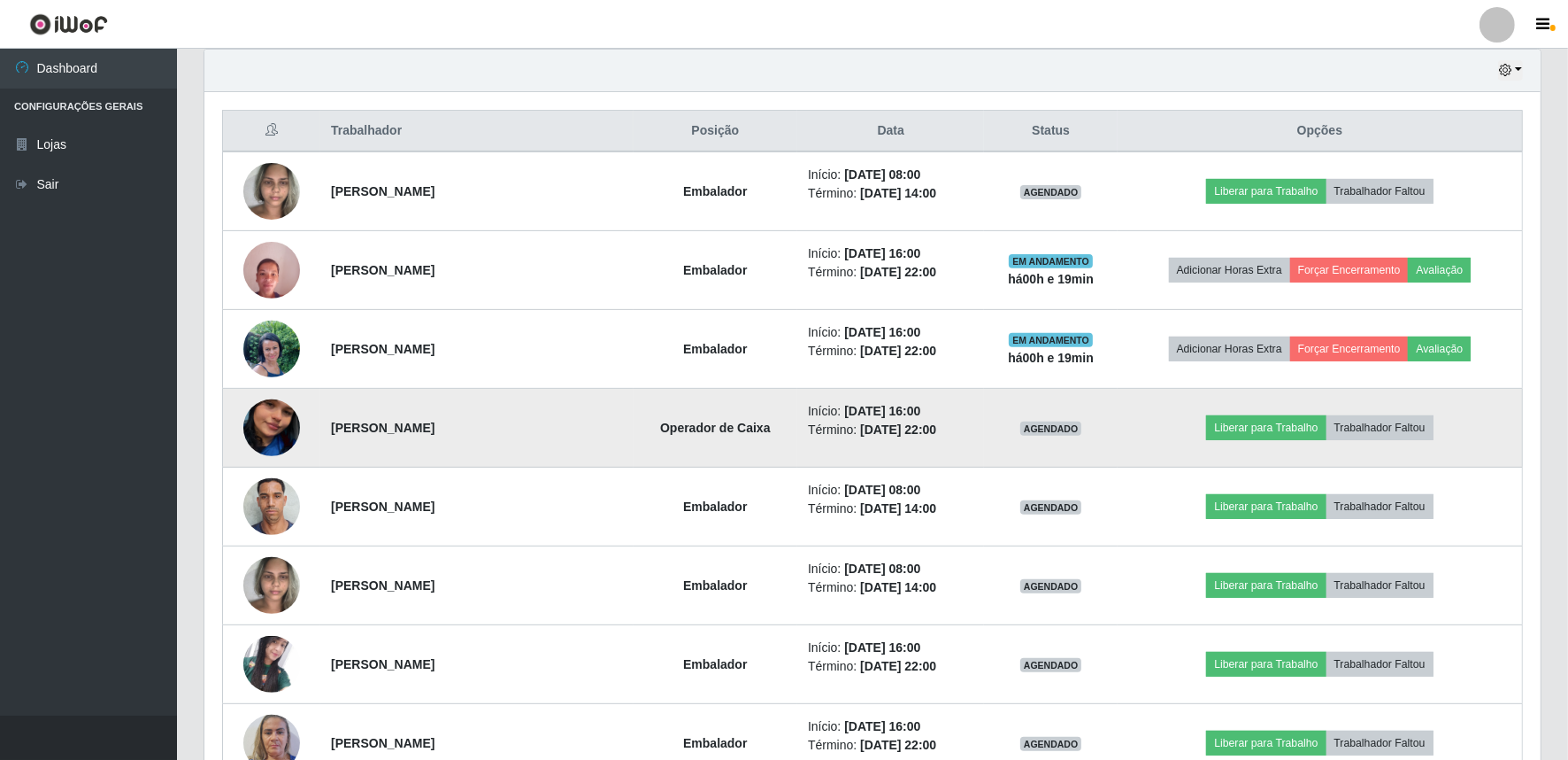
click at [263, 420] on img at bounding box center [272, 427] width 56 height 101
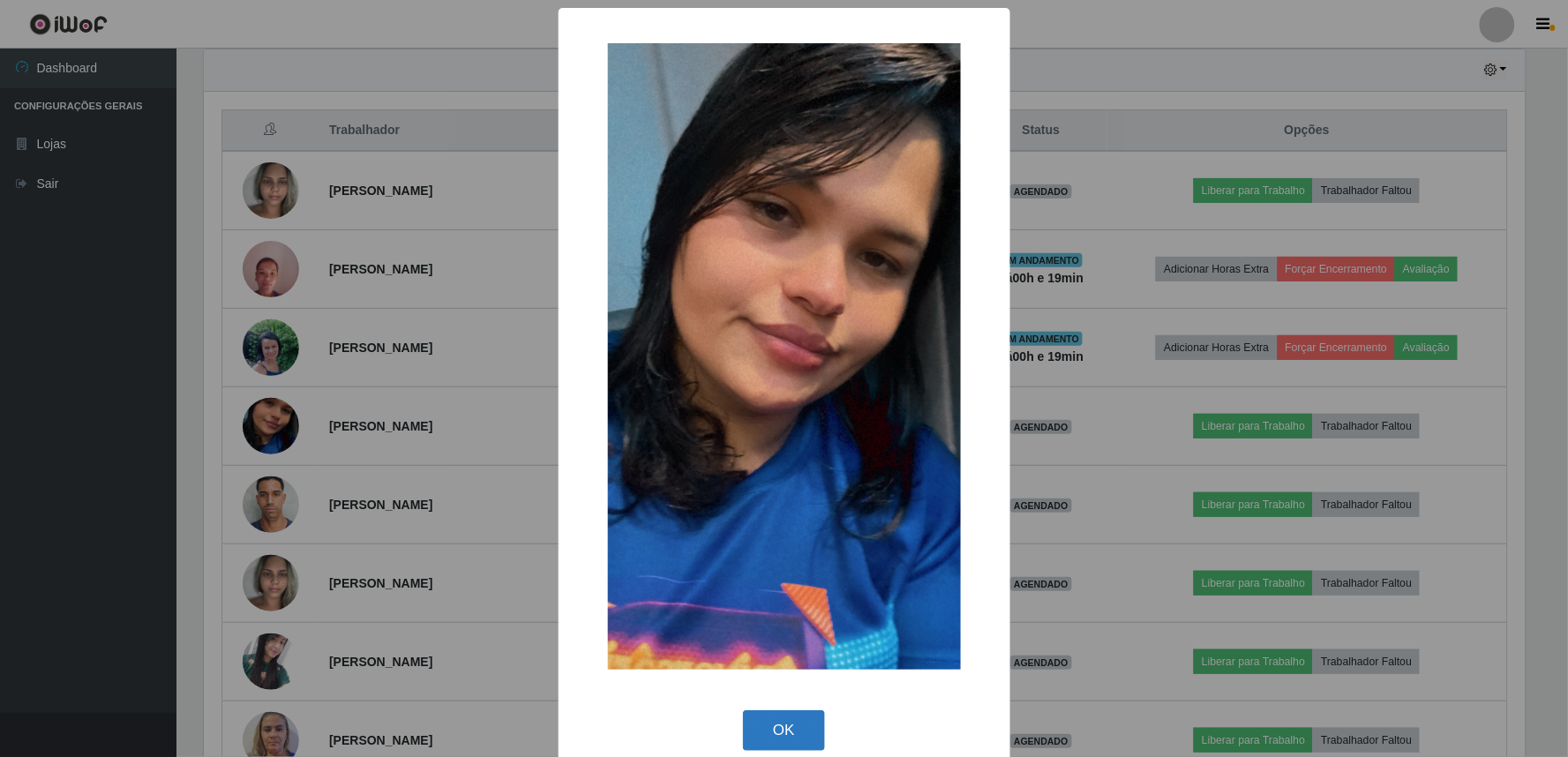
click at [804, 729] on button "OK" at bounding box center [784, 731] width 82 height 41
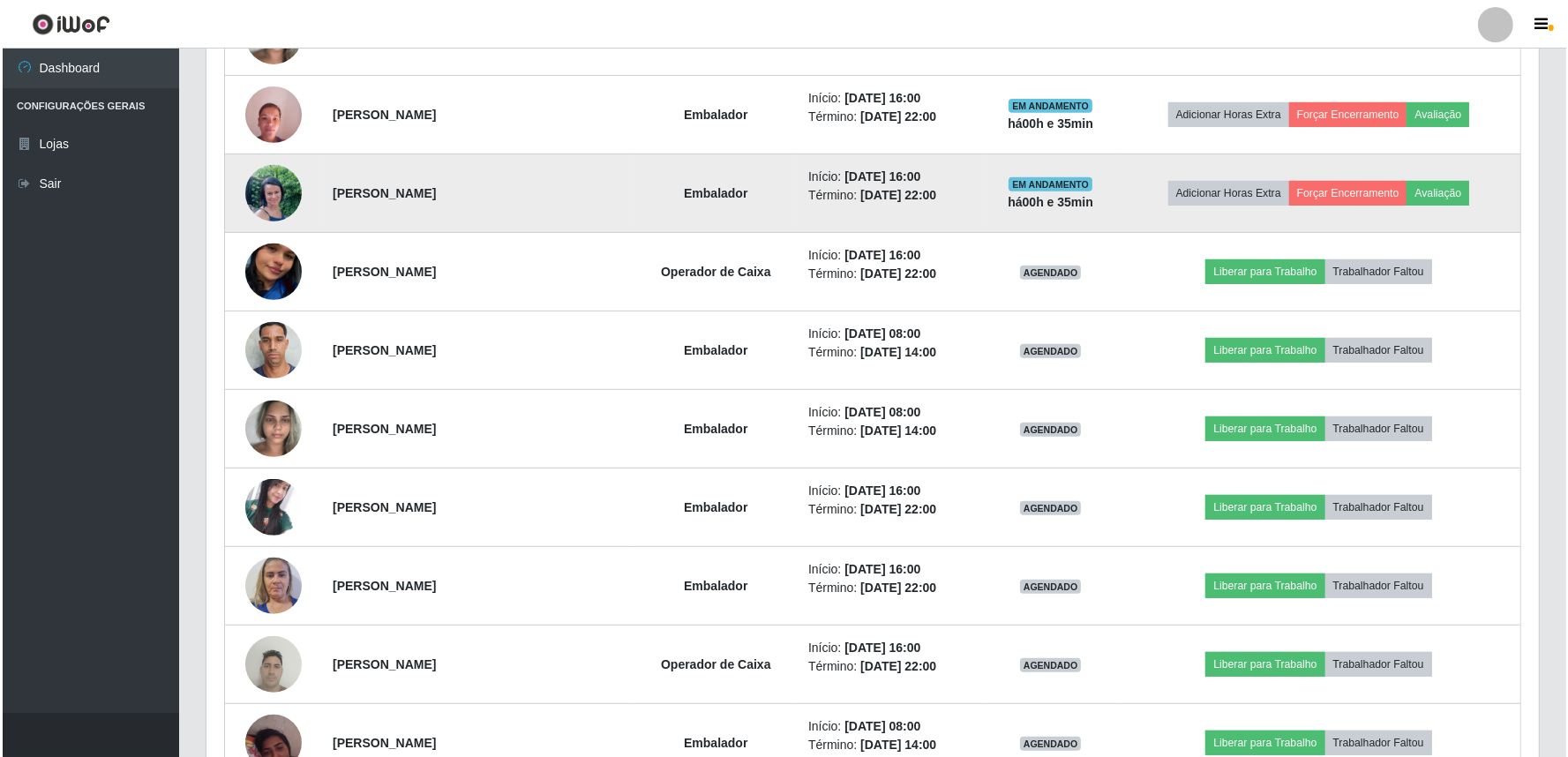
scroll to position [780, 0]
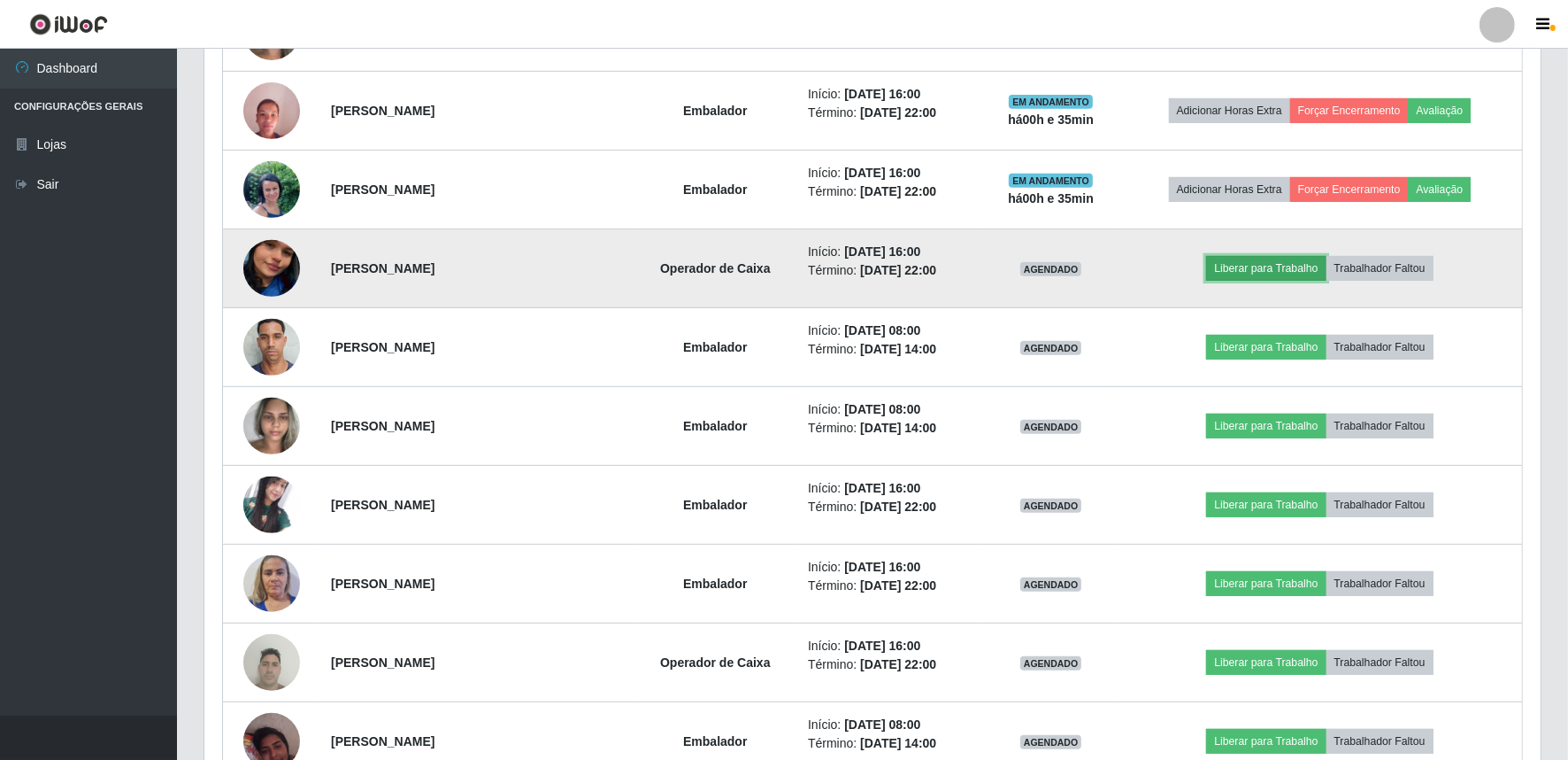
click at [1248, 265] on button "Liberar para Trabalho" at bounding box center [1265, 268] width 119 height 24
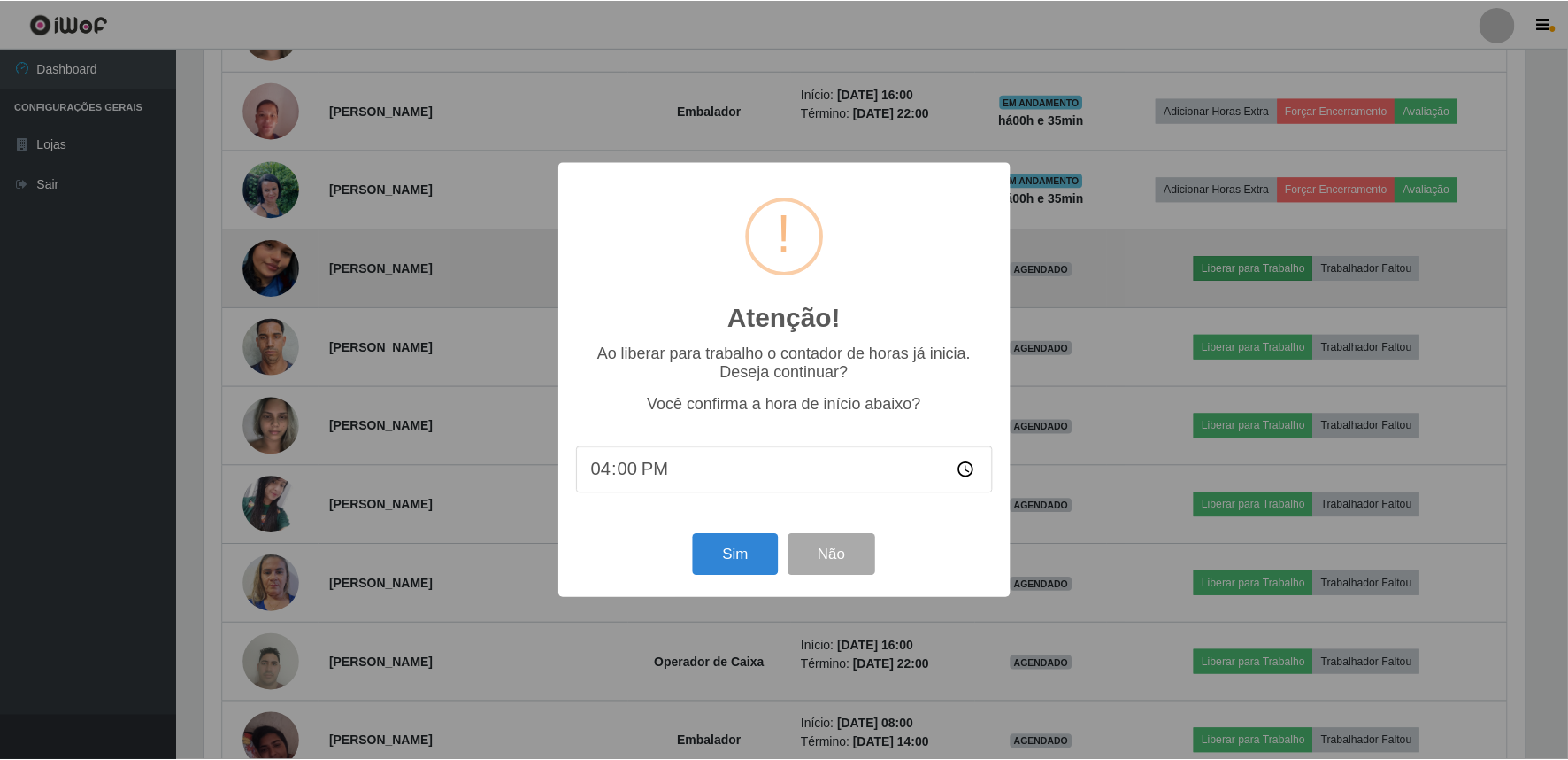
scroll to position [367, 1325]
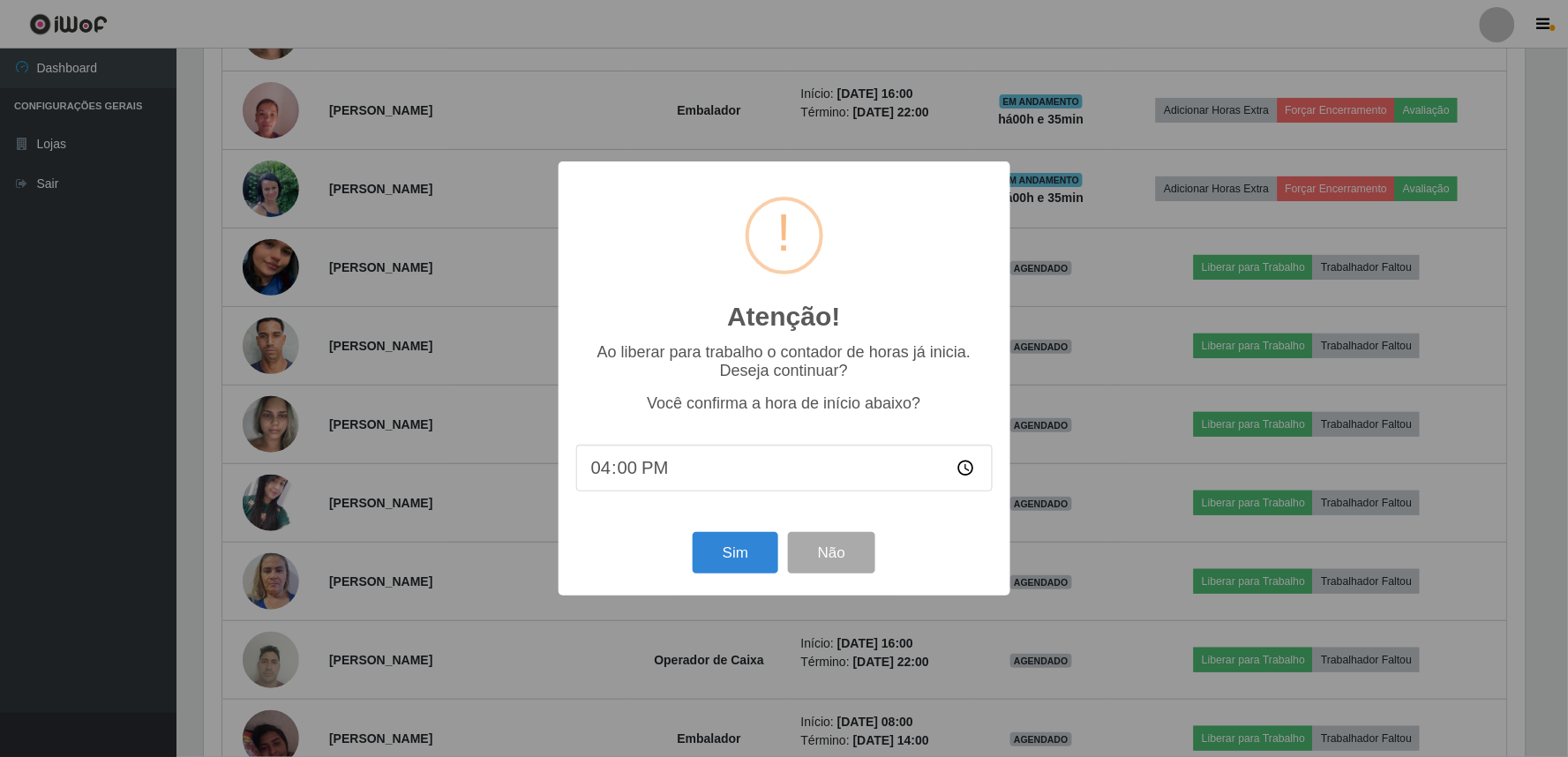
click at [622, 470] on input "16:00" at bounding box center [784, 468] width 416 height 47
type input "16:28"
click at [724, 556] on button "Sim" at bounding box center [735, 553] width 85 height 41
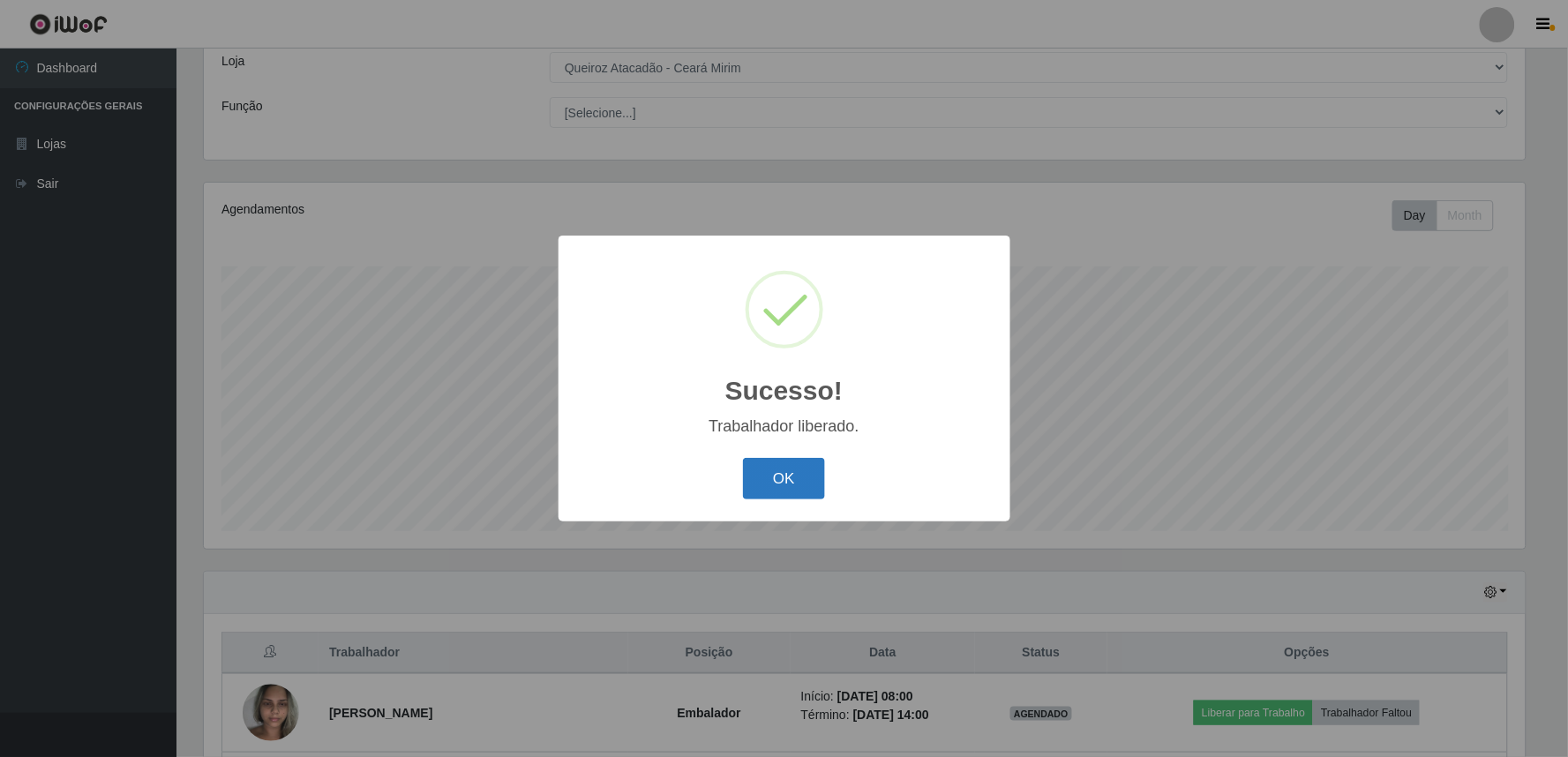
click at [785, 476] on button "OK" at bounding box center [784, 479] width 82 height 41
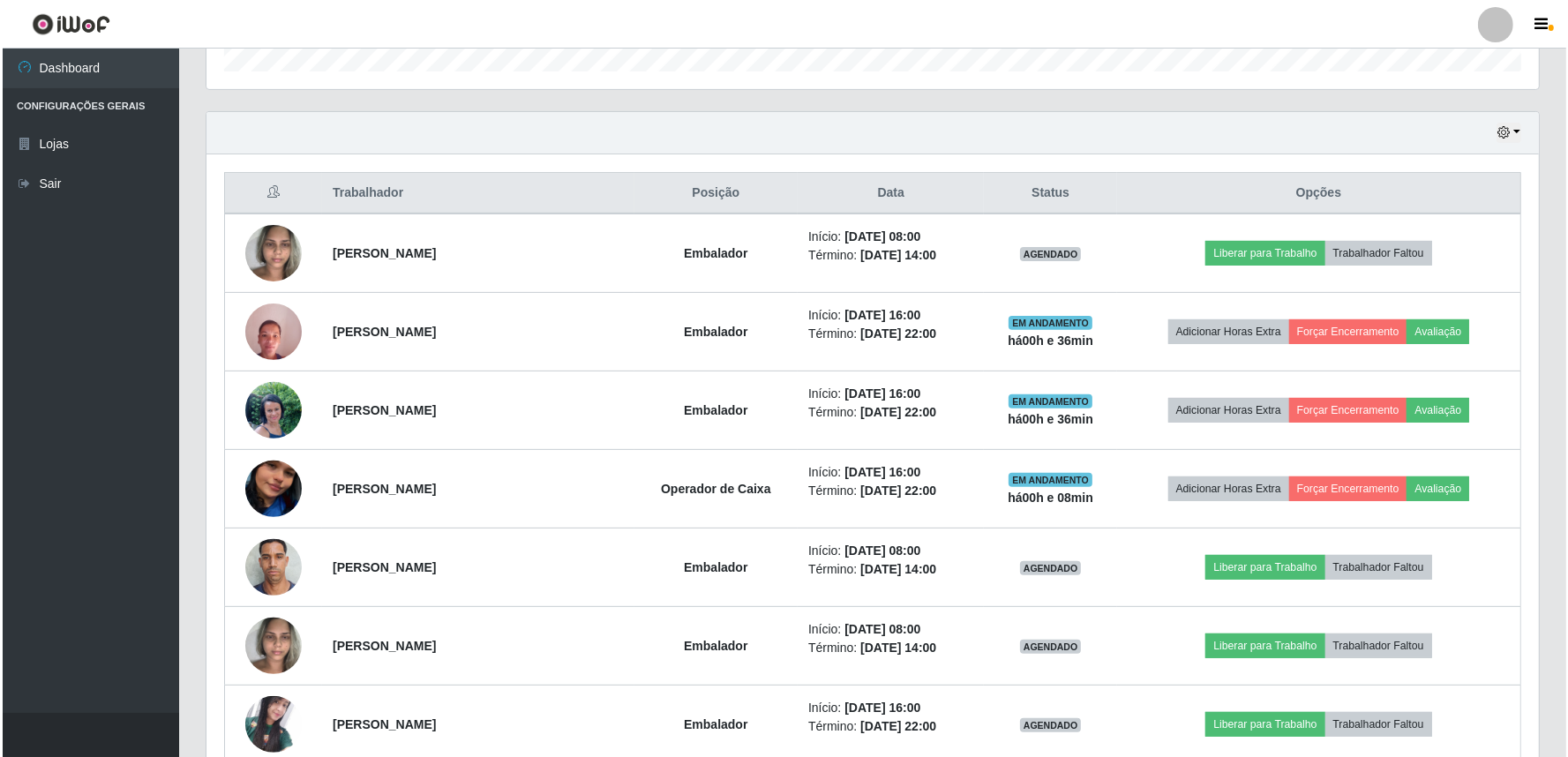
scroll to position [622, 0]
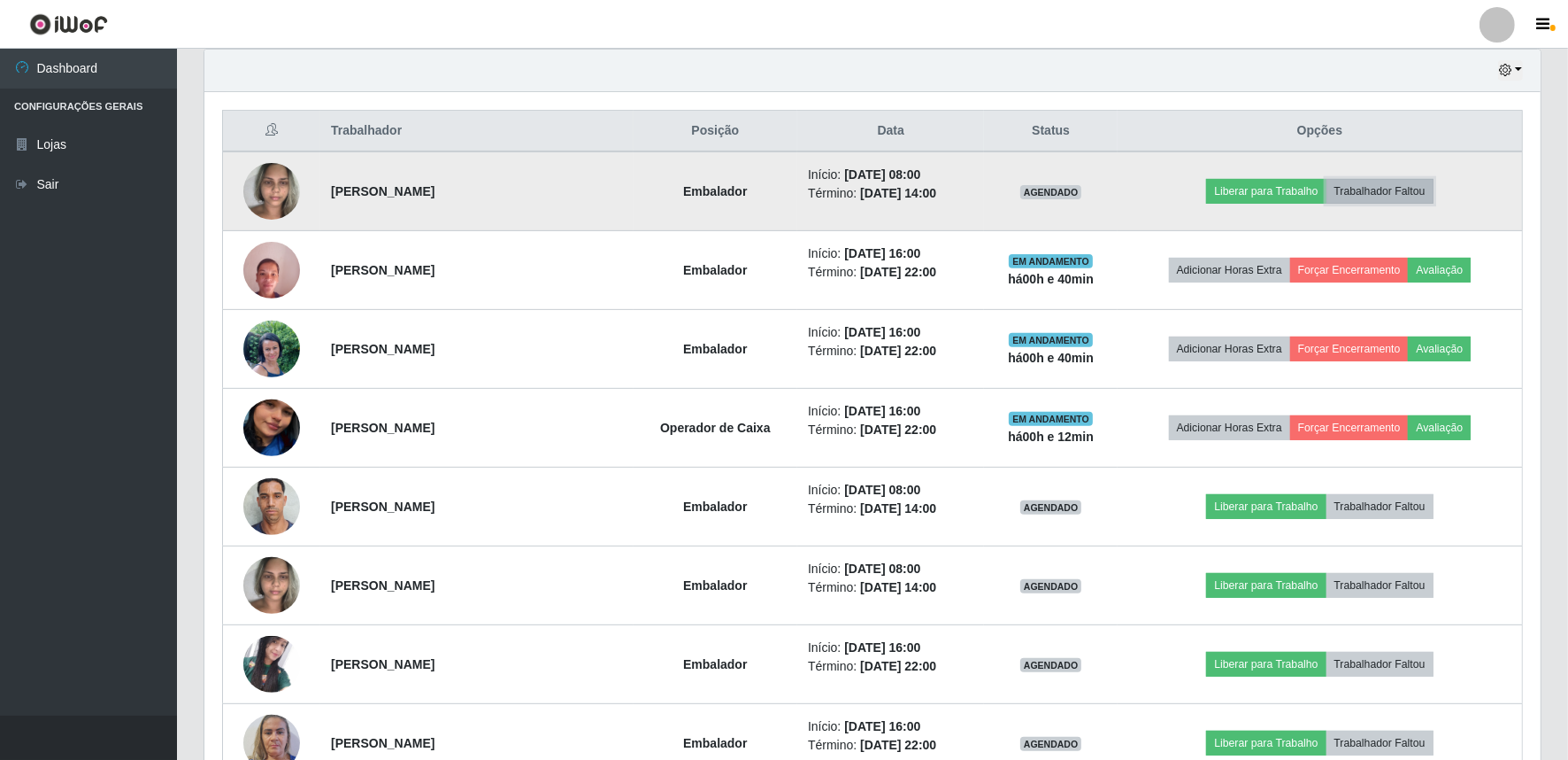
click at [1376, 184] on button "Trabalhador Faltou" at bounding box center [1380, 191] width 107 height 24
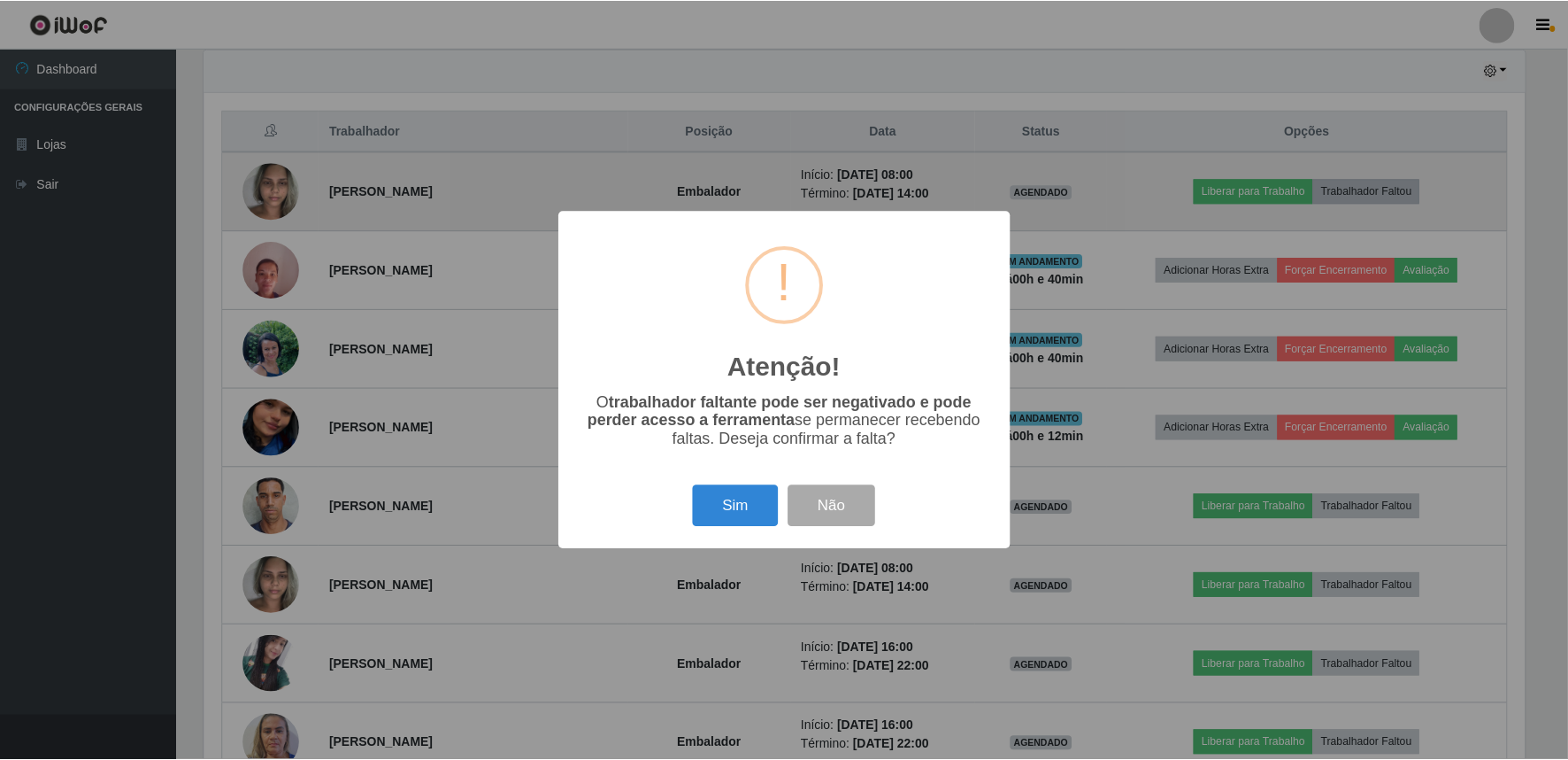
scroll to position [367, 1325]
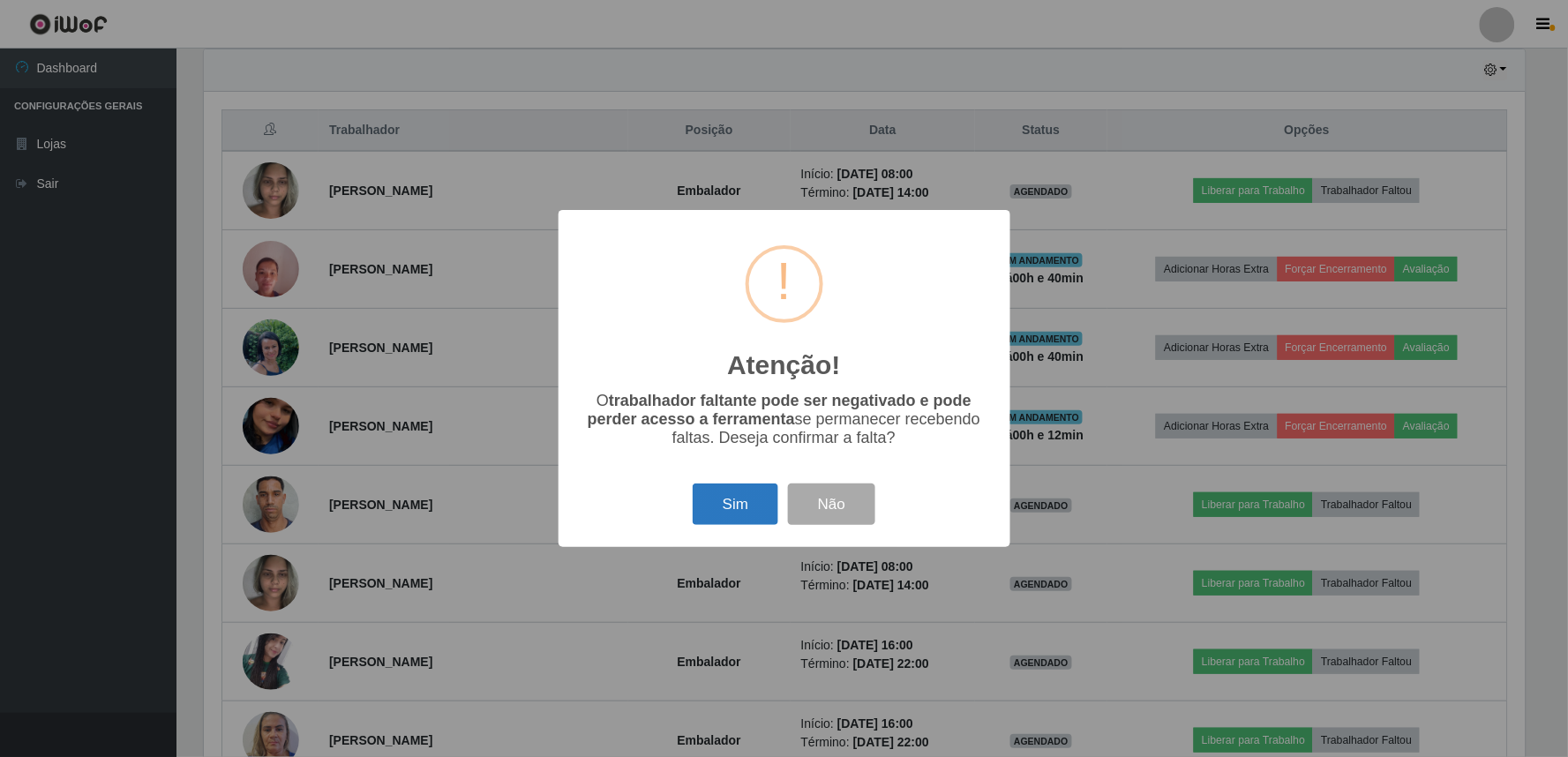
click at [733, 515] on button "Sim" at bounding box center [735, 504] width 85 height 41
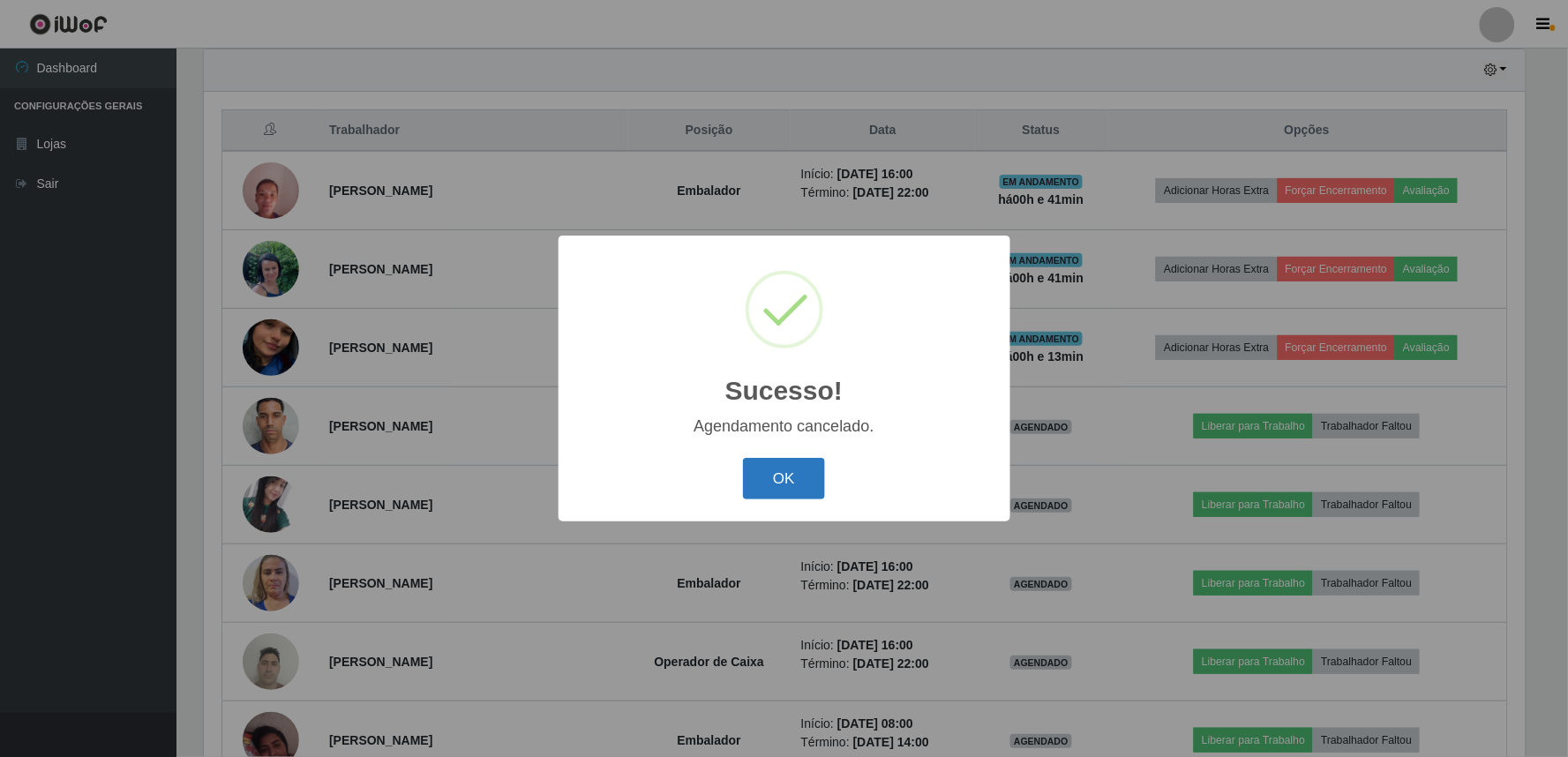
click at [821, 470] on button "OK" at bounding box center [784, 479] width 82 height 41
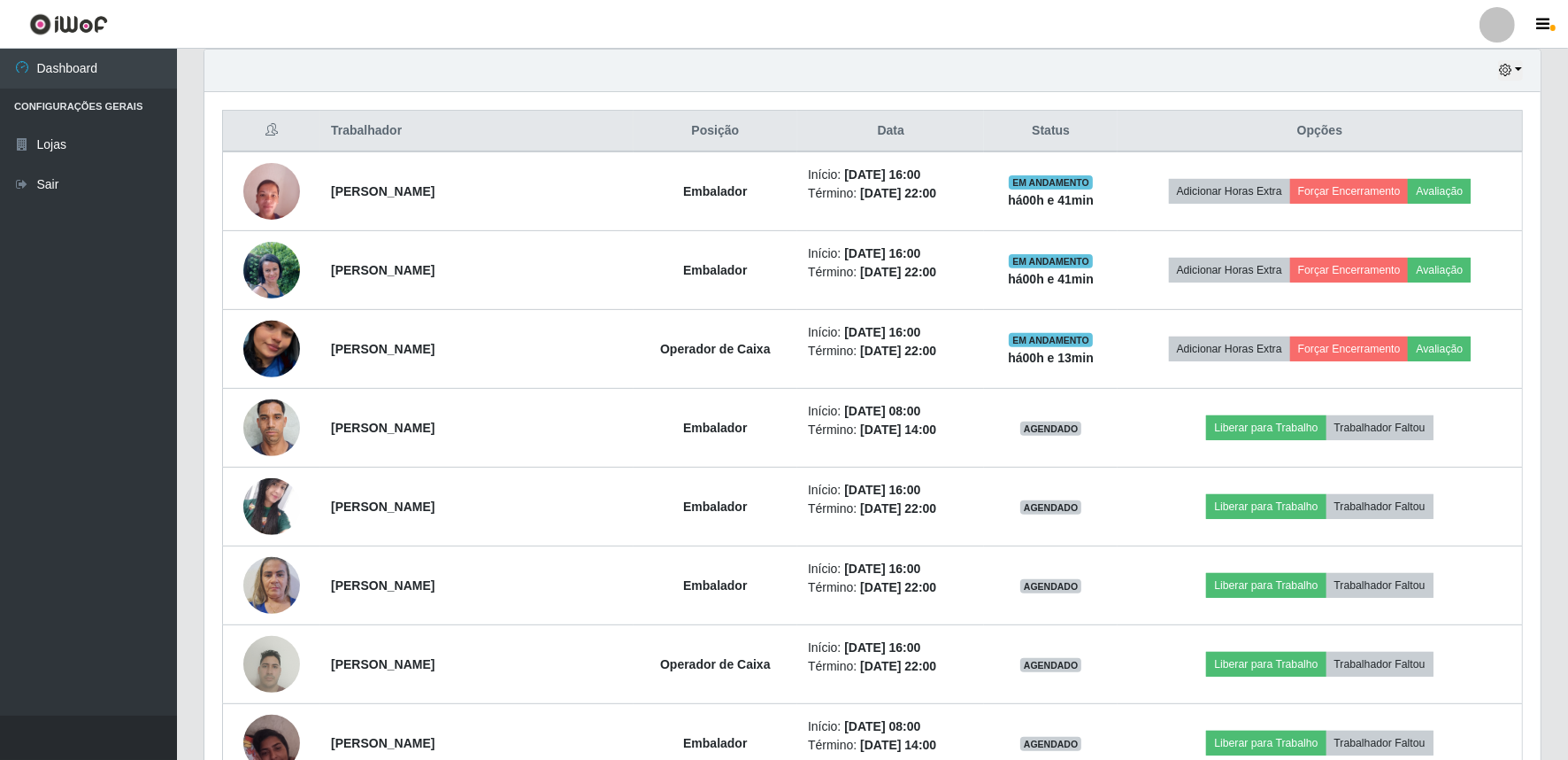
scroll to position [367, 1337]
click at [1518, 69] on button "button" at bounding box center [1511, 71] width 24 height 21
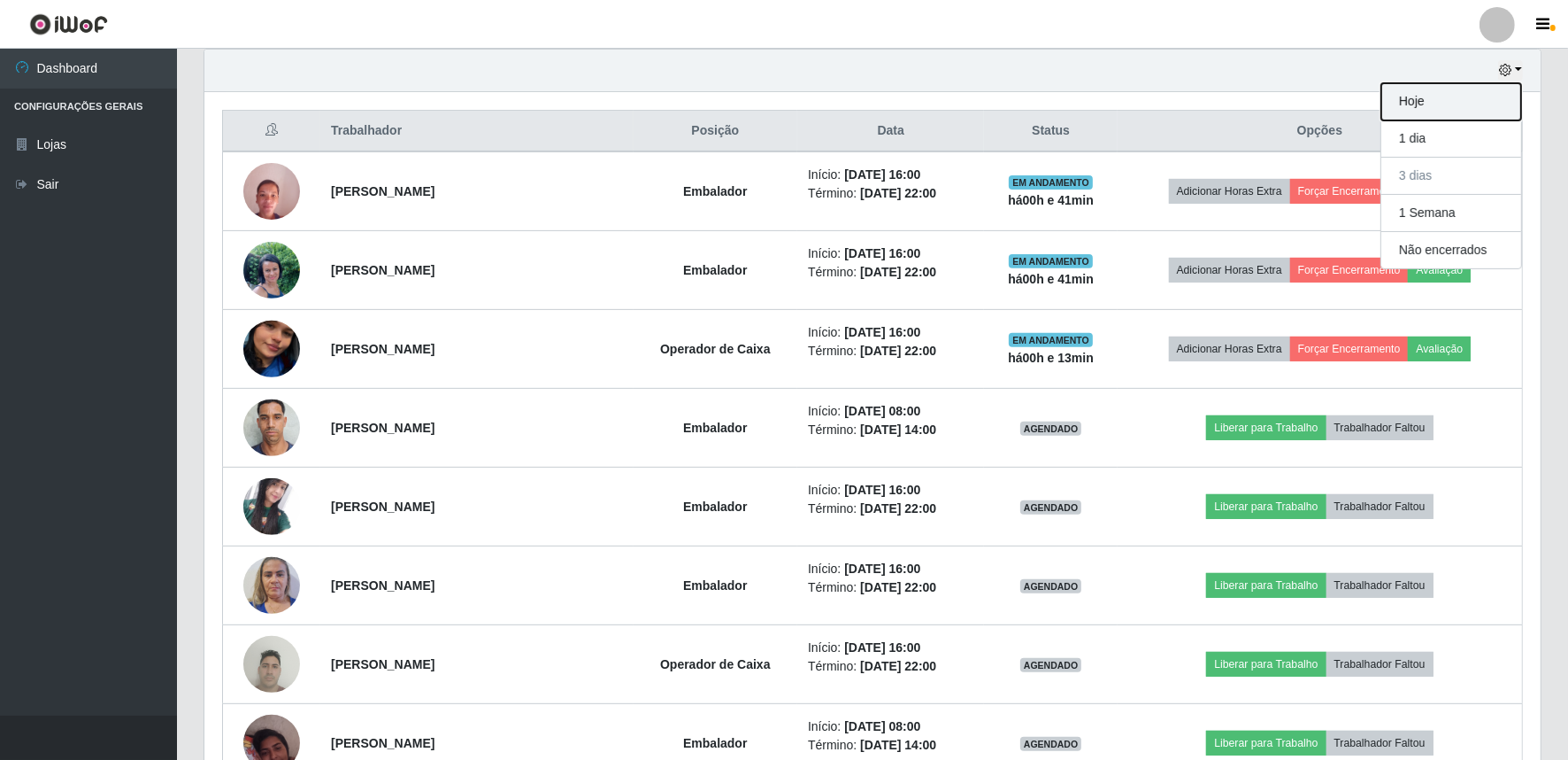
click at [1449, 102] on button "Hoje" at bounding box center [1451, 103] width 140 height 38
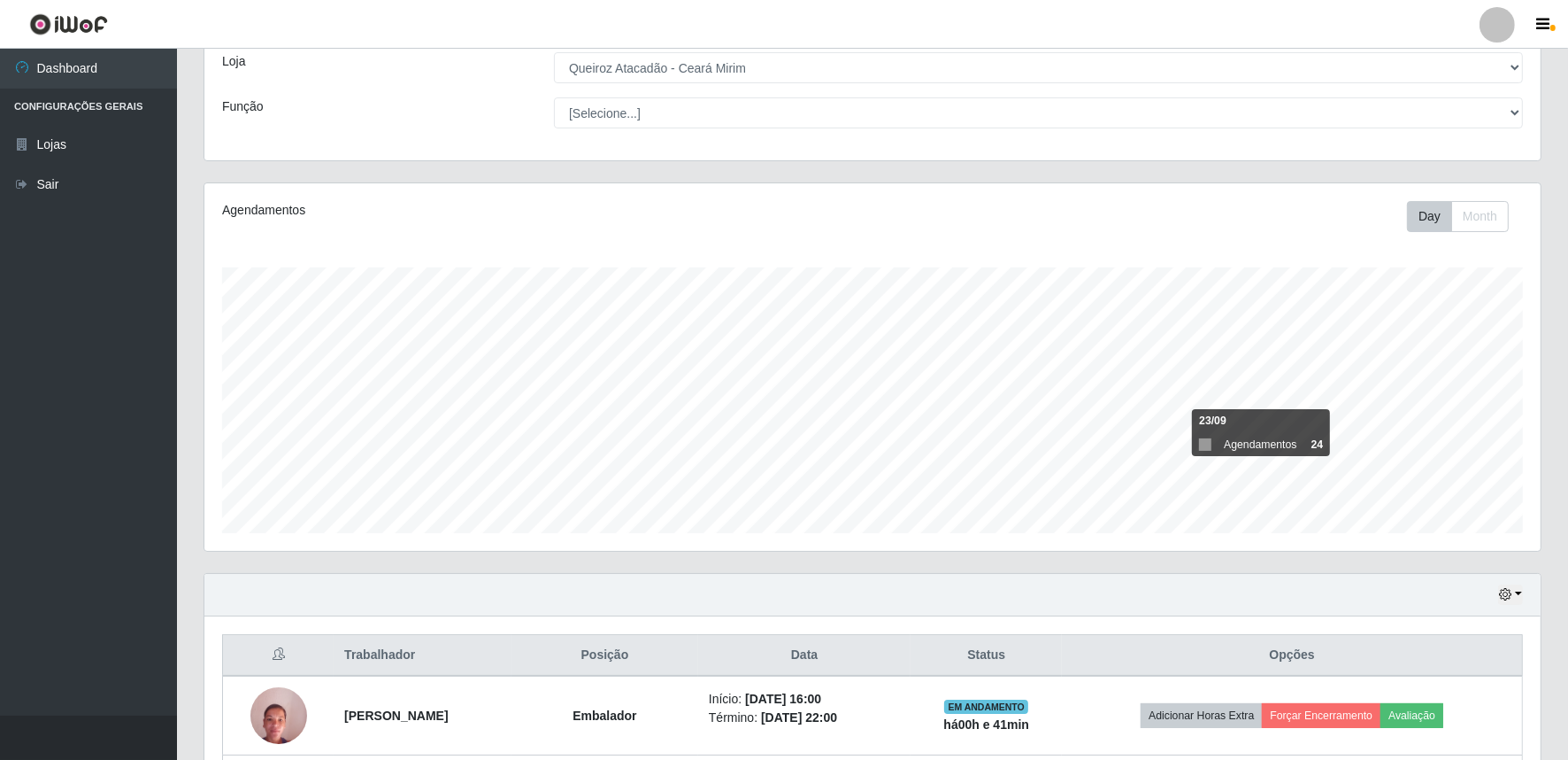
scroll to position [338, 0]
